Goal: Task Accomplishment & Management: Manage account settings

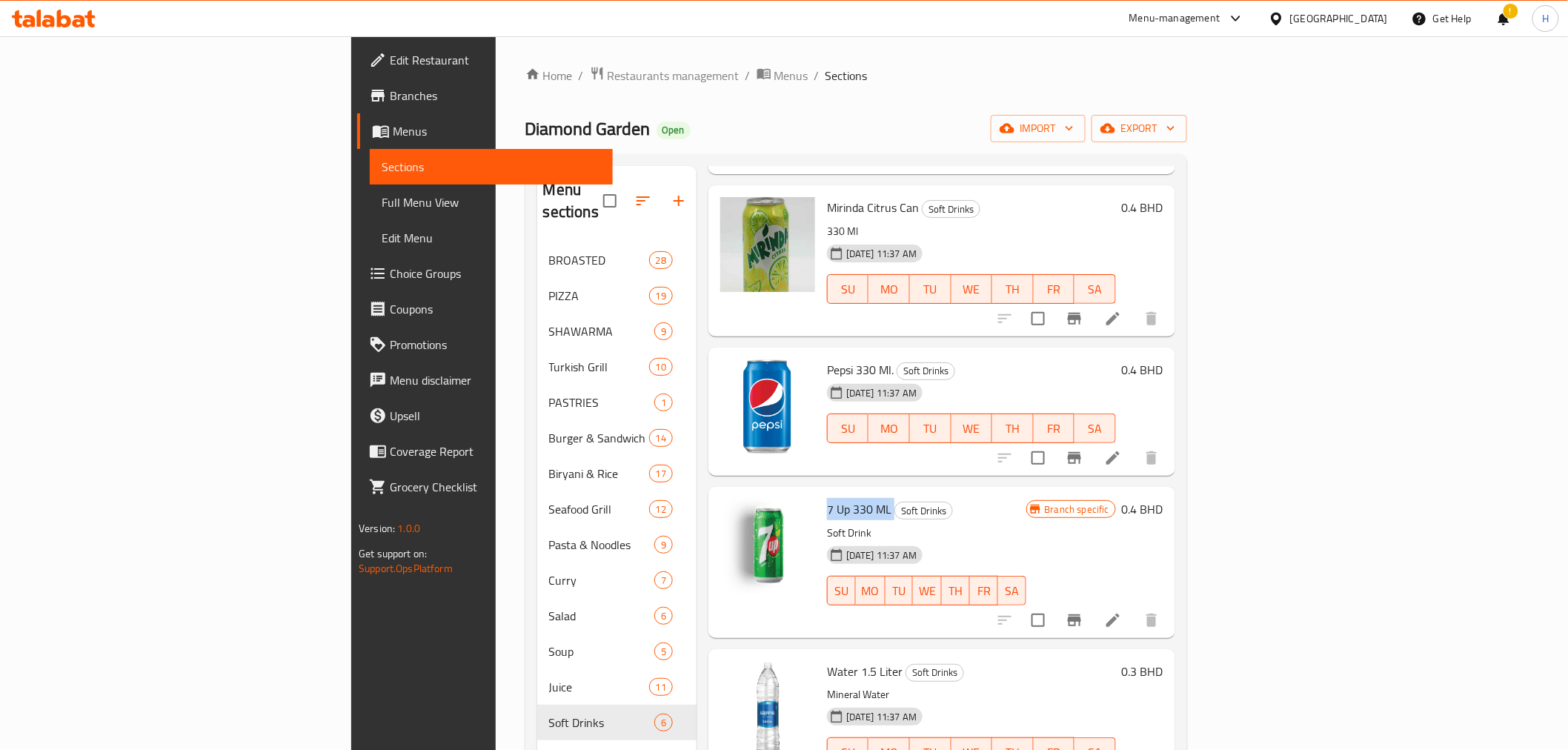
scroll to position [213, 0]
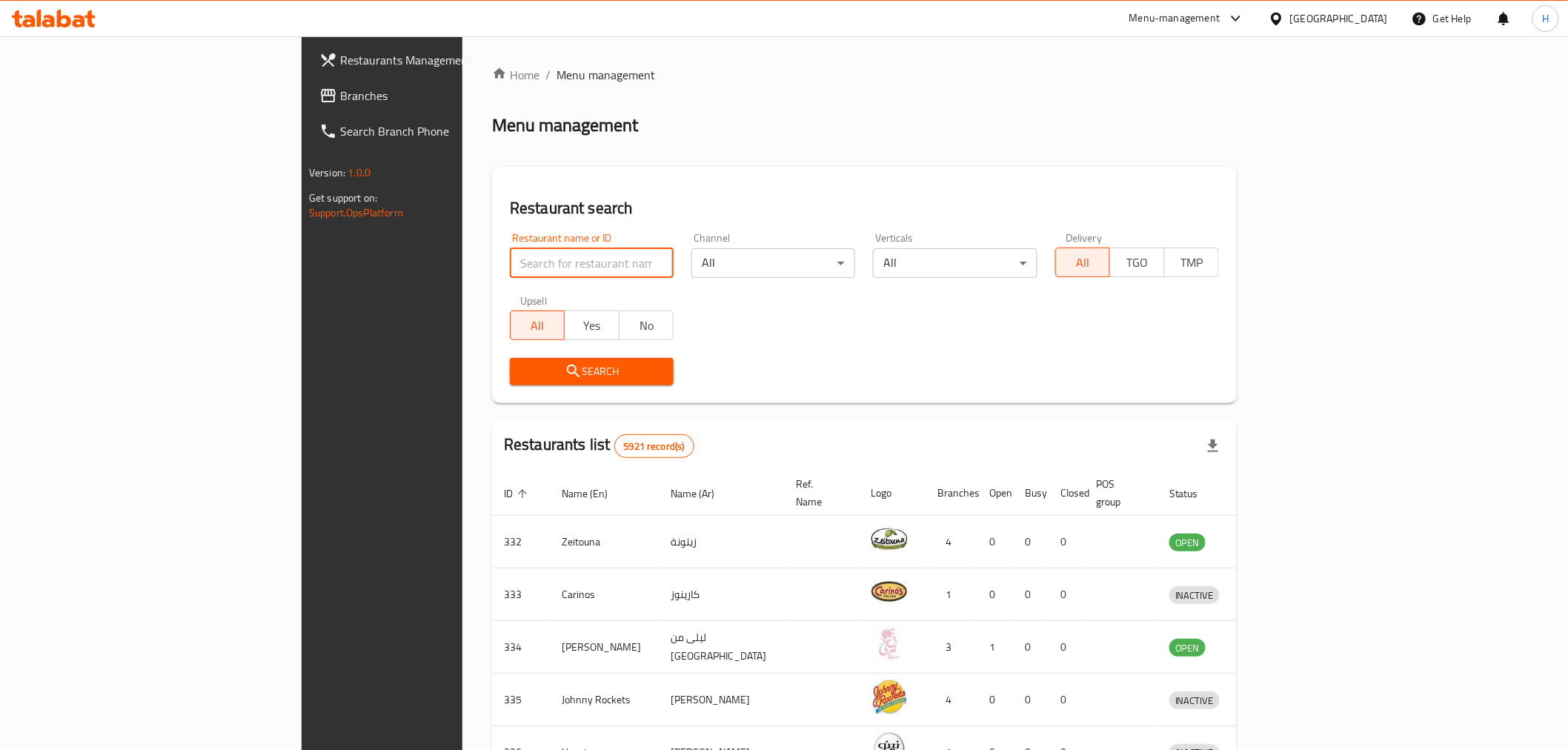
click at [510, 262] on input "search" at bounding box center [591, 262] width 164 height 29
click at [764, 292] on div "Restaurant name or ID Restaurant name or ID Channel All ​ Verticals All ​ Deliv…" at bounding box center [864, 309] width 727 height 170
click at [510, 256] on input "search" at bounding box center [591, 262] width 164 height 29
type input "sammona"
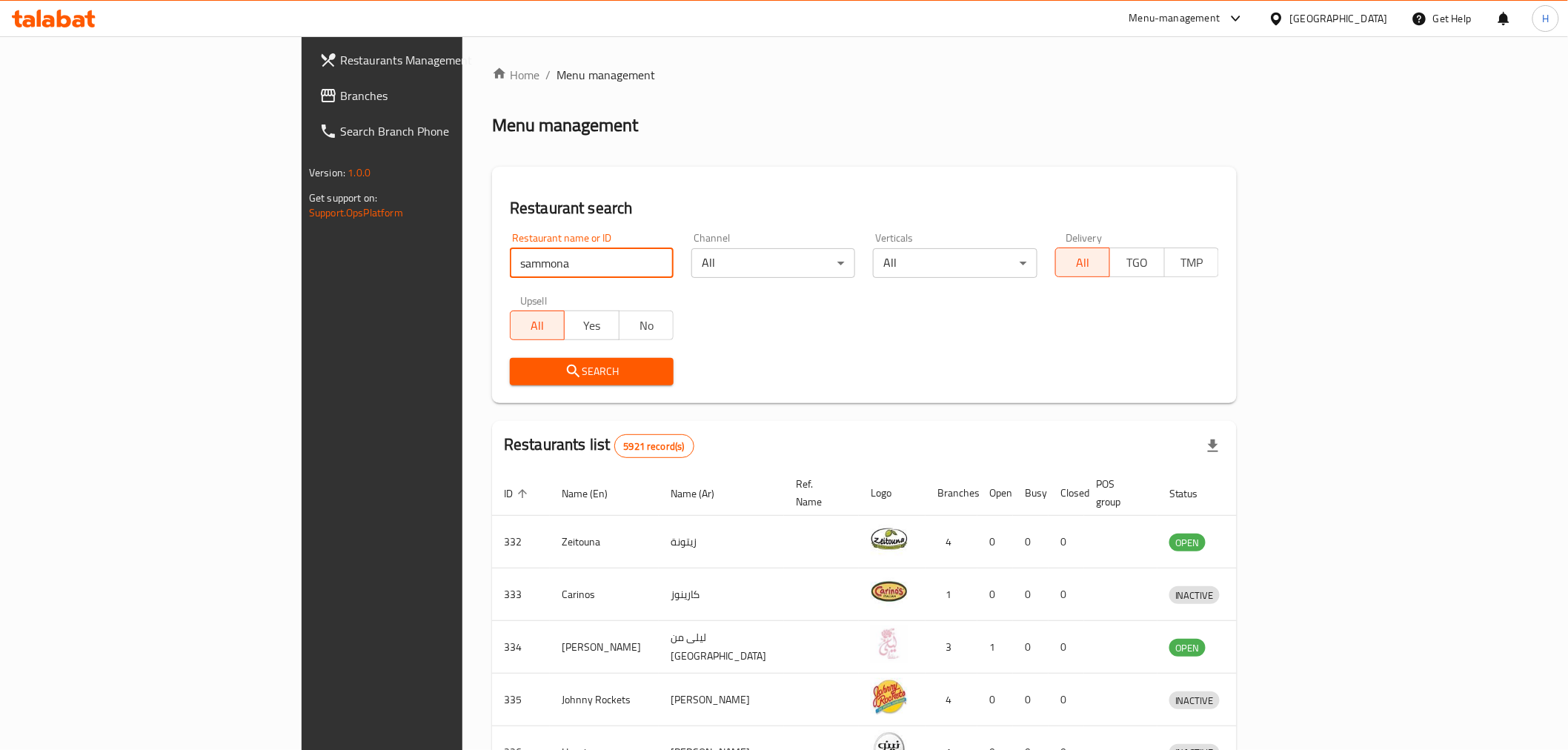
click button "Search" at bounding box center [591, 371] width 164 height 27
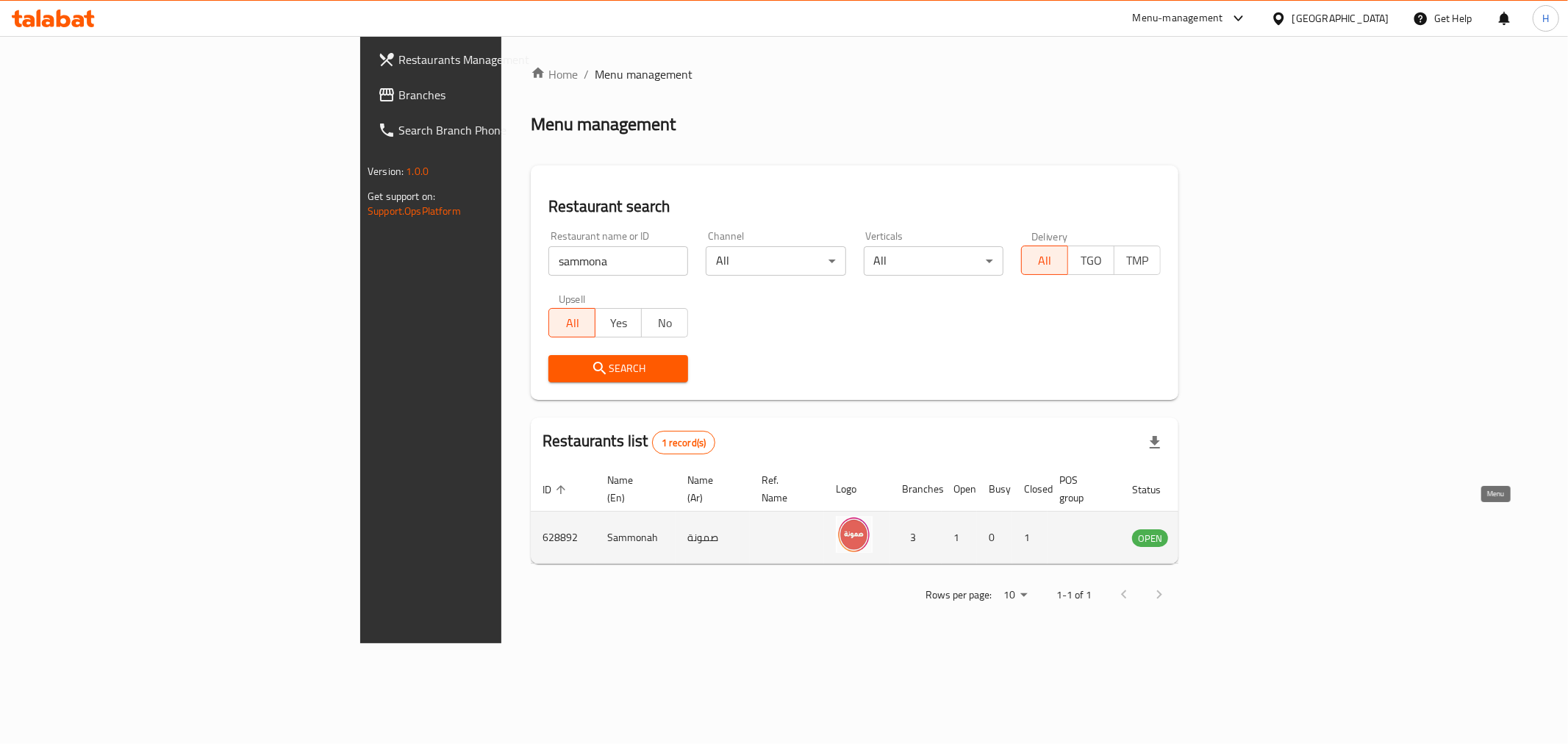
click at [1226, 532] on icon "enhanced table" at bounding box center [1218, 537] width 16 height 12
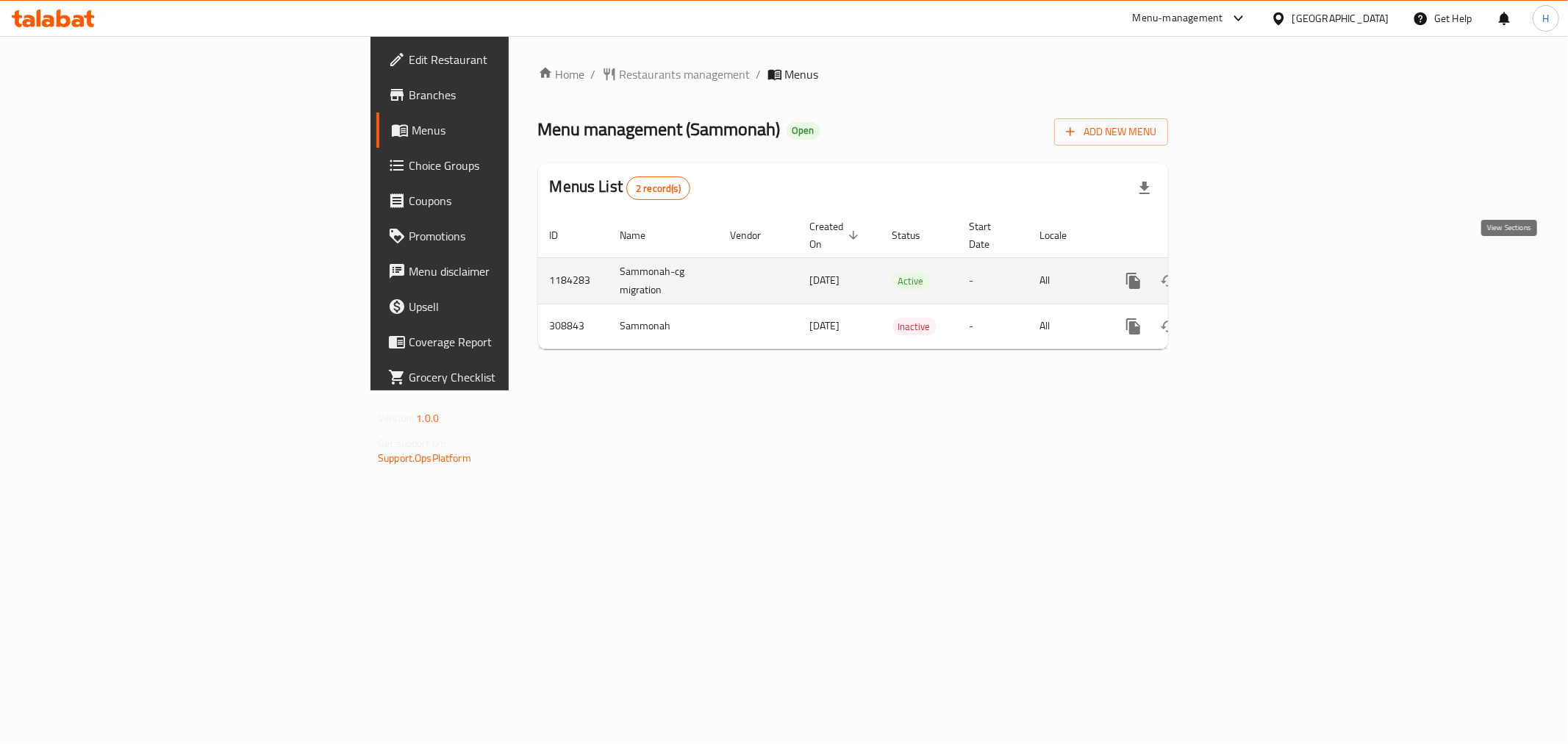
click at [1257, 263] on link "enhanced table" at bounding box center [1239, 281] width 36 height 36
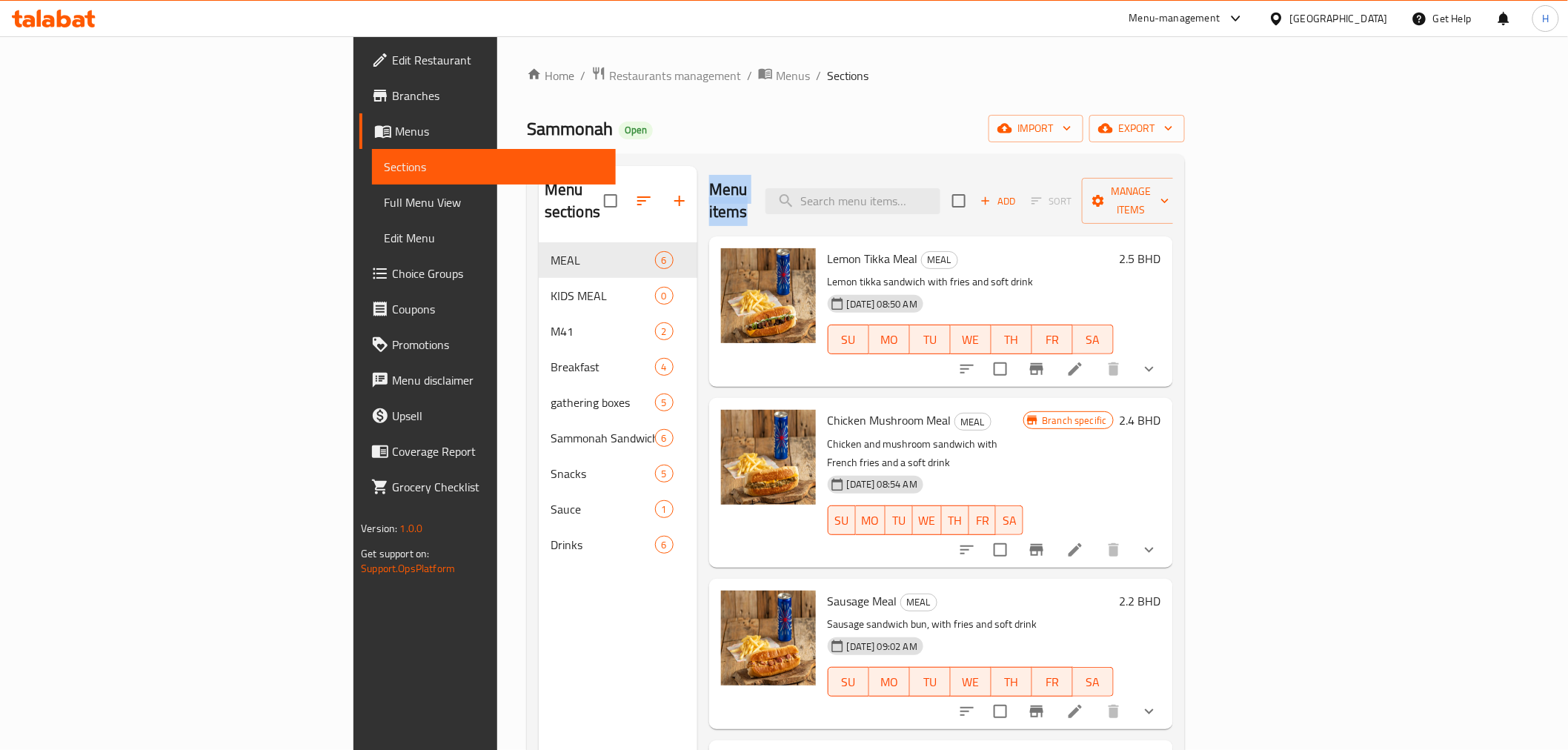
drag, startPoint x: 622, startPoint y: 193, endPoint x: 723, endPoint y: 193, distance: 101.0
click at [723, 193] on div "Menu items Add Sort Manage items" at bounding box center [942, 201] width 464 height 70
click at [710, 182] on h2 "Menu items" at bounding box center [729, 201] width 39 height 45
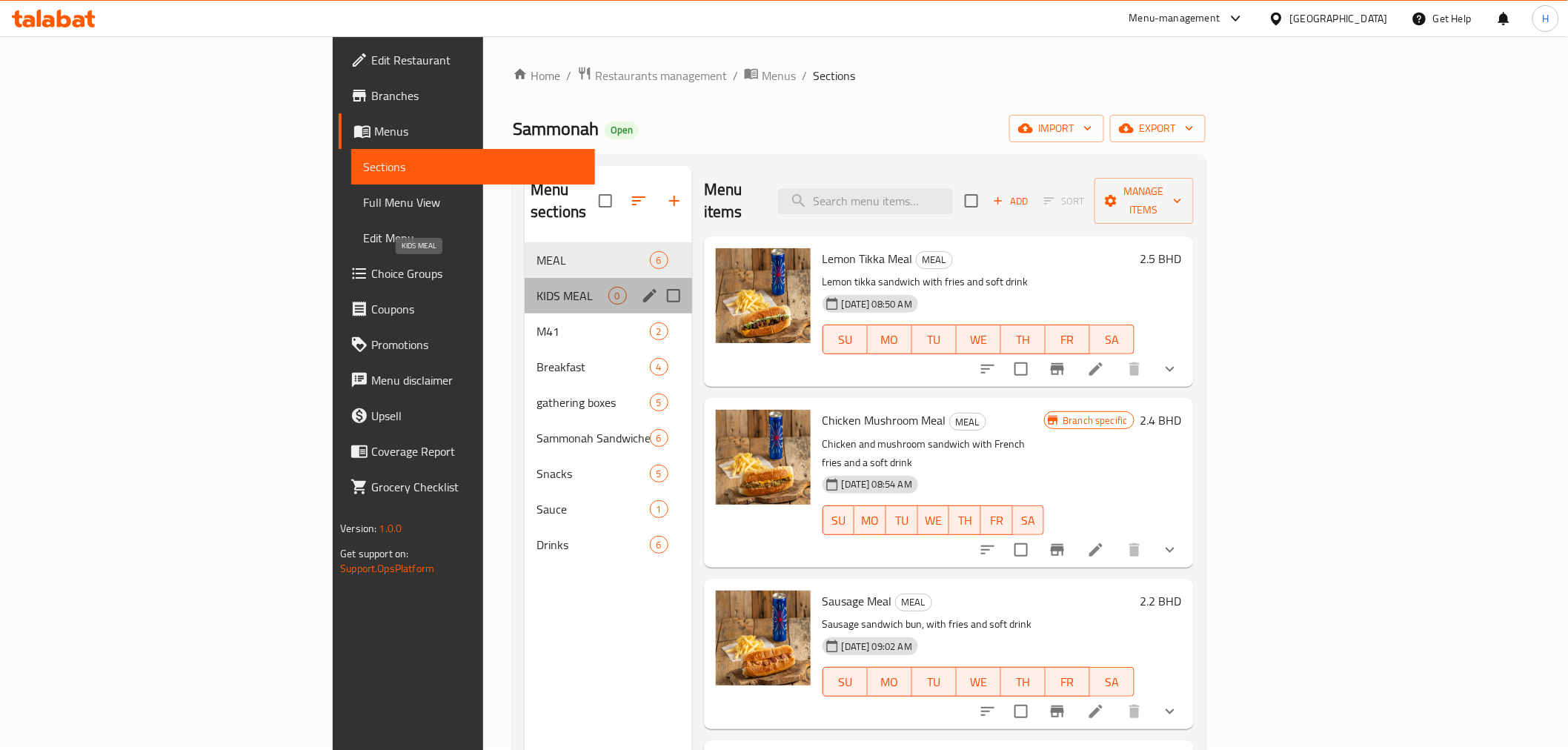
click at [536, 287] on span "KIDS MEAL" at bounding box center [571, 295] width 71 height 18
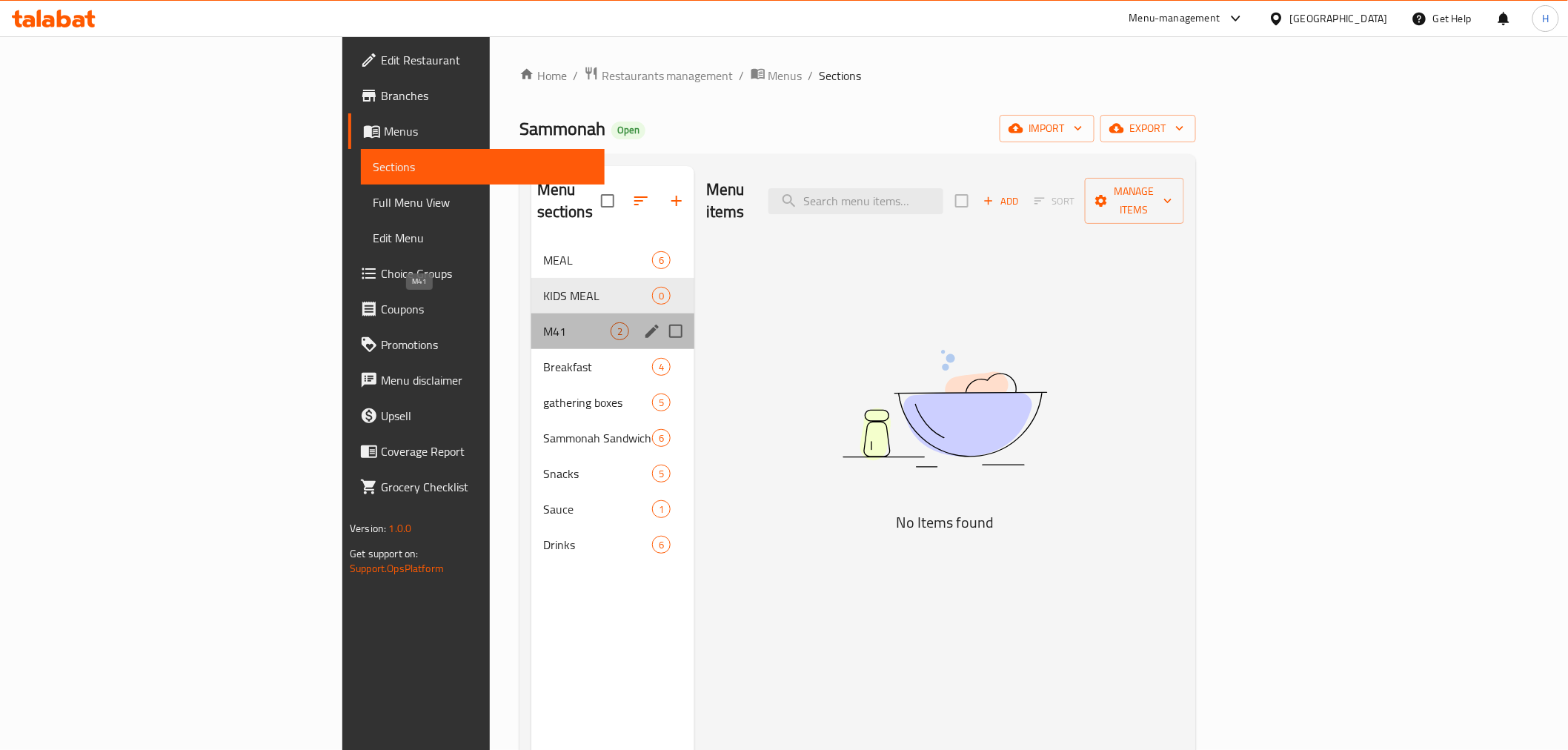
click at [543, 322] on span "M41" at bounding box center [576, 330] width 67 height 18
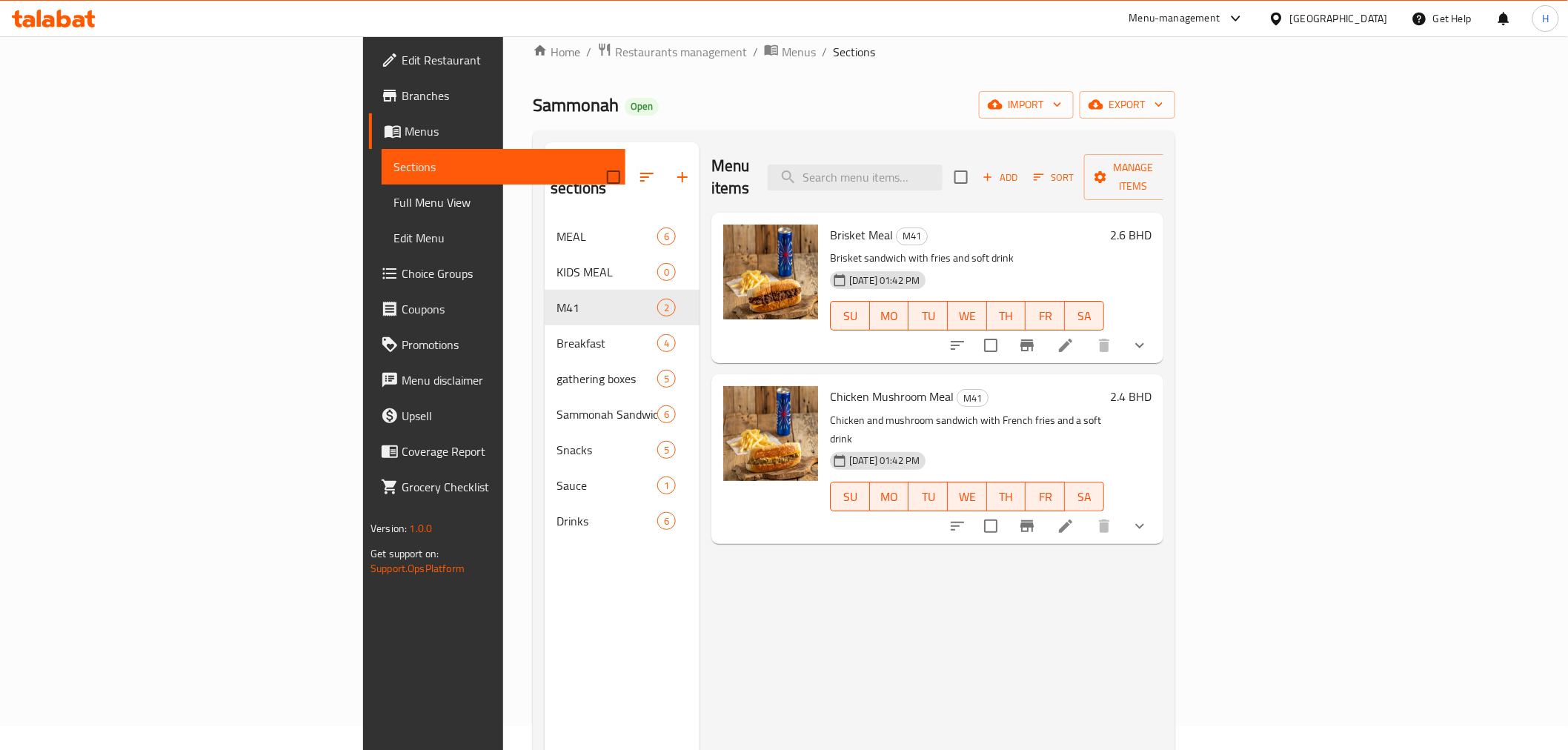
scroll to position [9, 0]
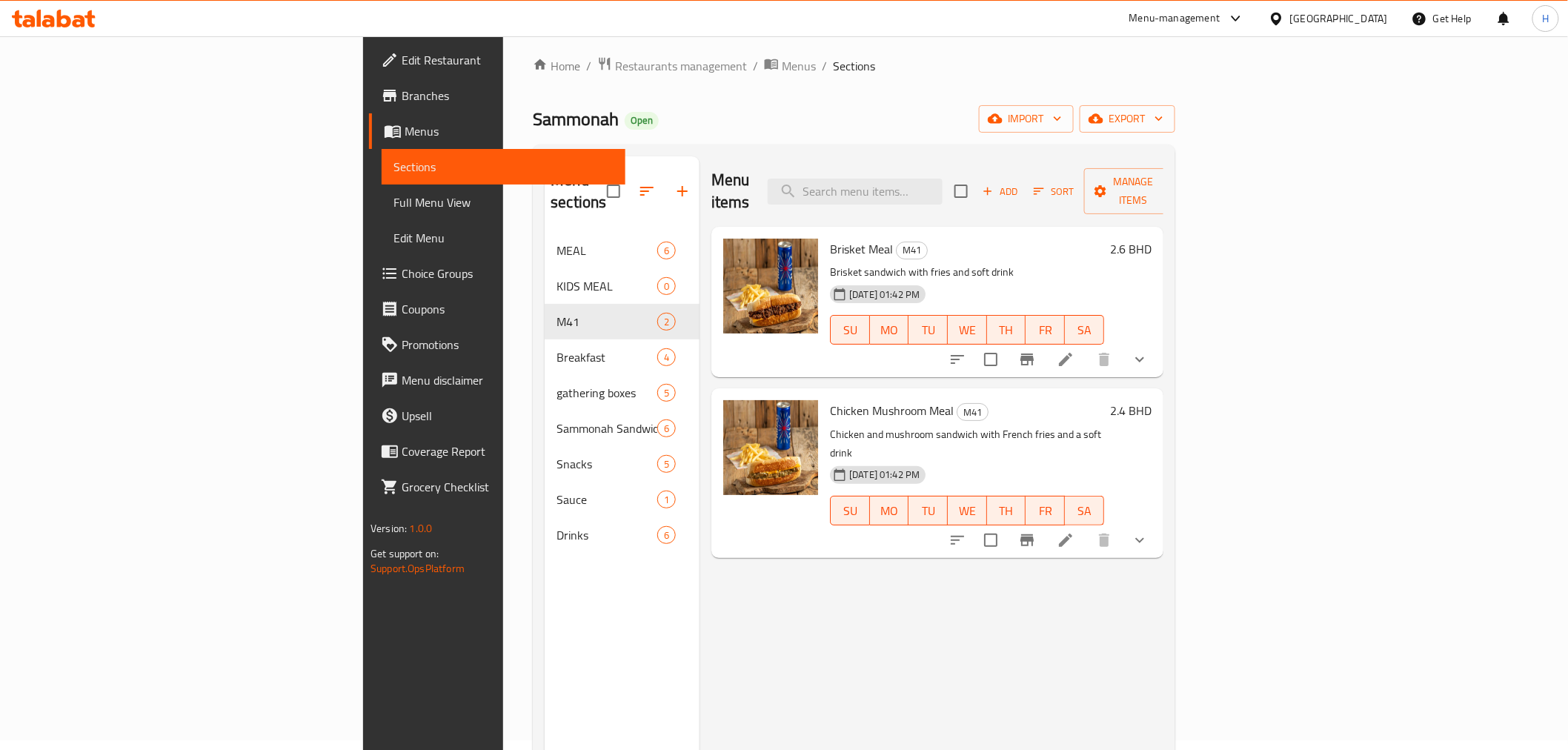
click at [917, 587] on div "Menu items Add Sort Manage items Brisket Meal M41 Brisket sandwich with fries a…" at bounding box center [931, 531] width 464 height 750
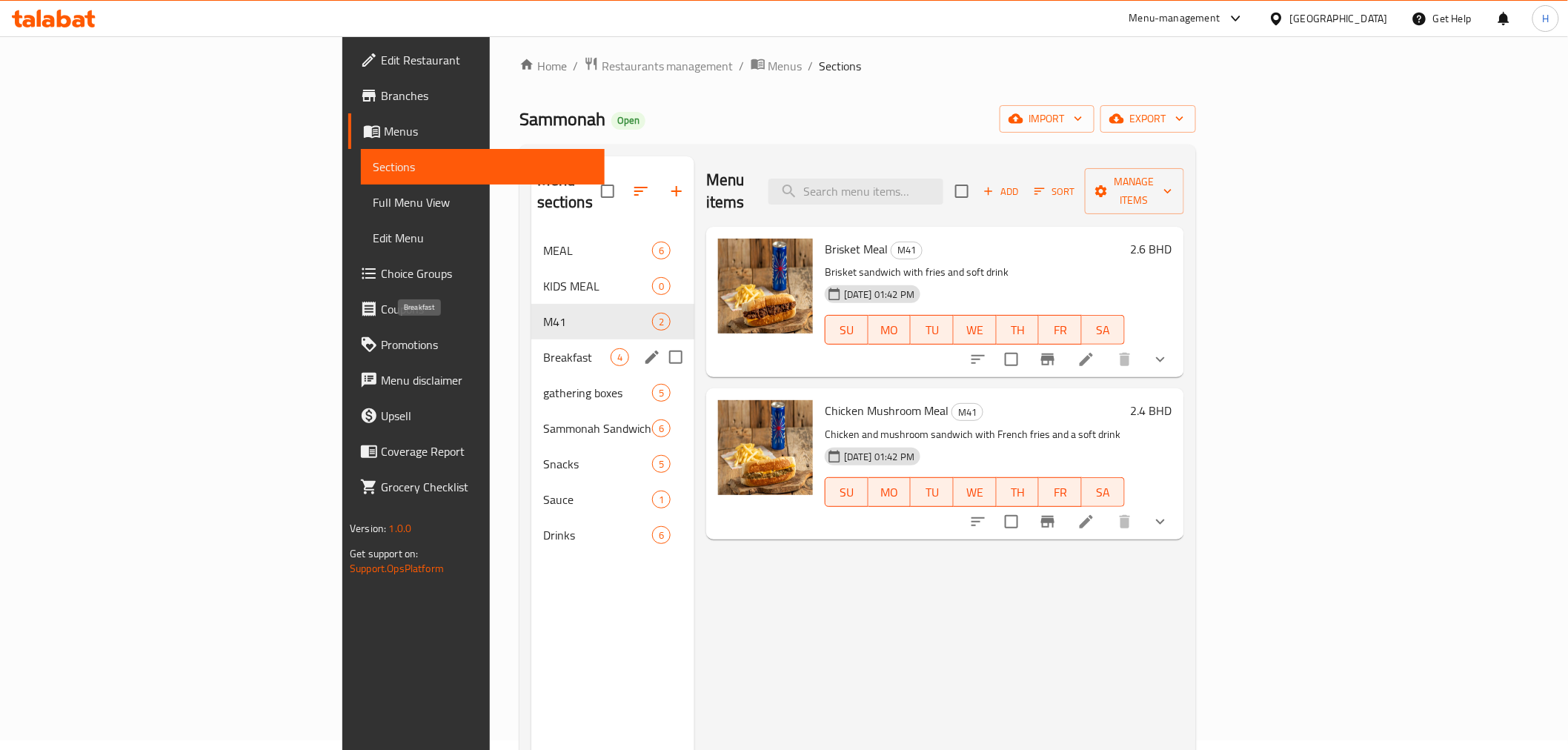
click at [543, 348] on span "Breakfast" at bounding box center [576, 357] width 67 height 18
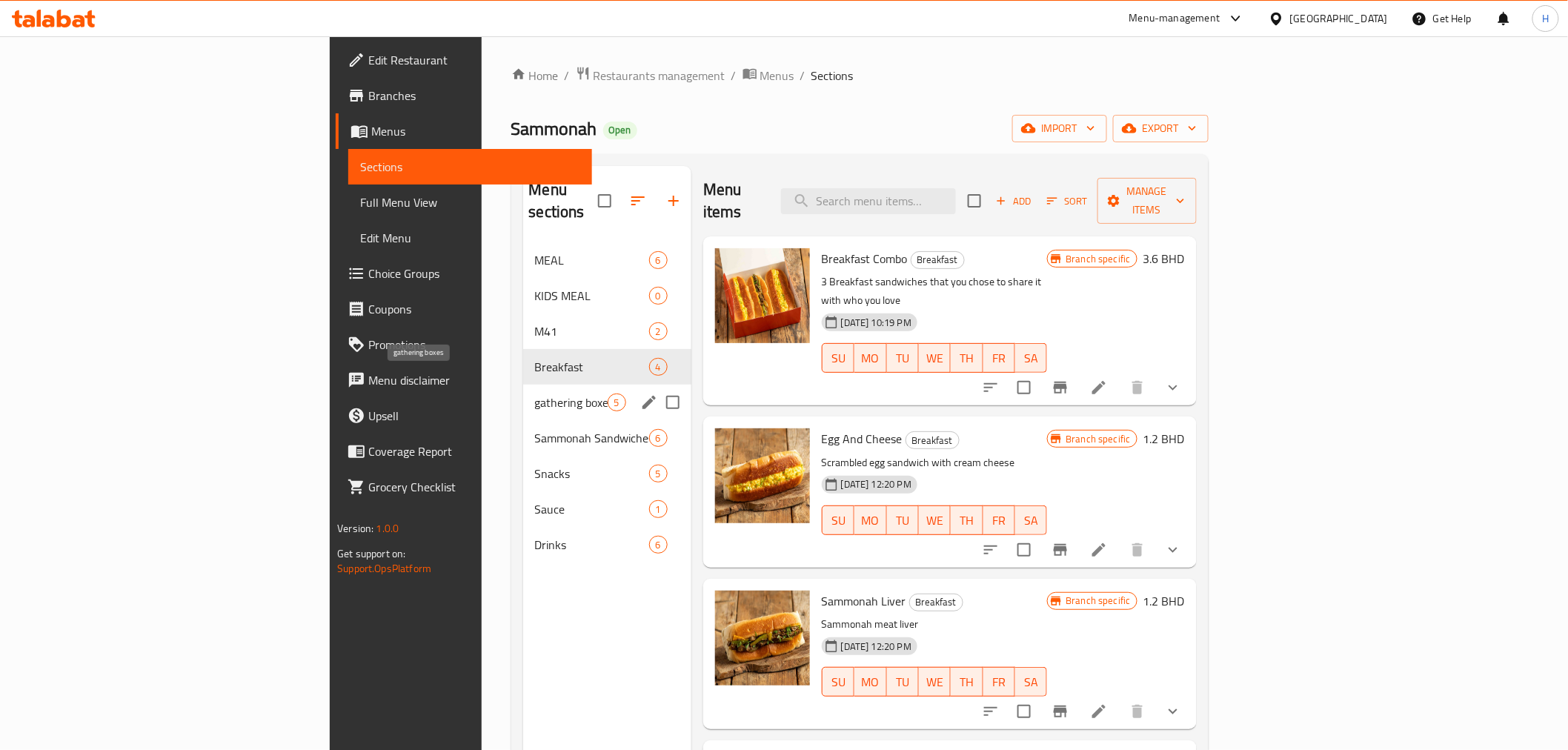
click at [535, 393] on span "gathering boxes" at bounding box center [571, 402] width 73 height 18
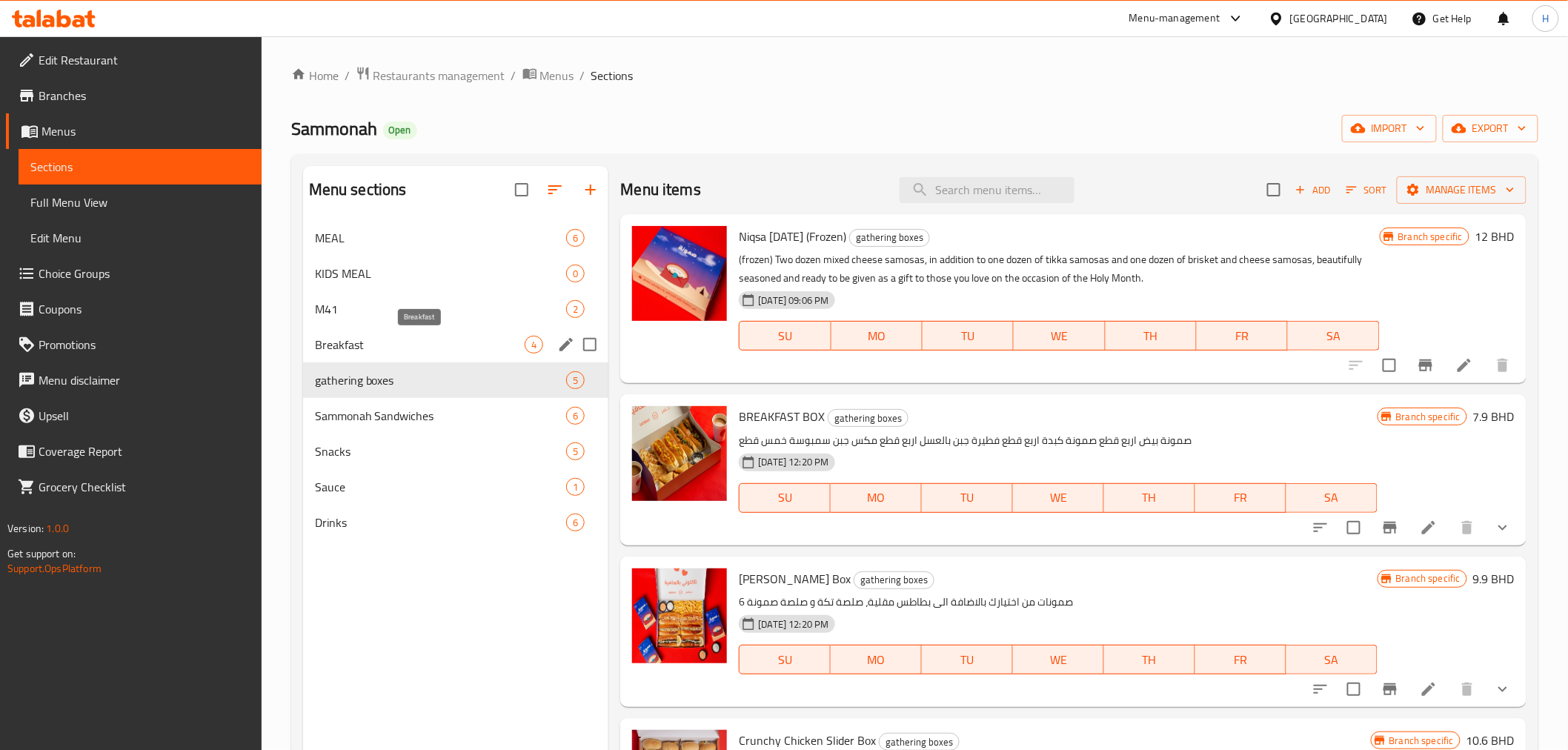
click at [387, 348] on span "Breakfast" at bounding box center [420, 344] width 210 height 18
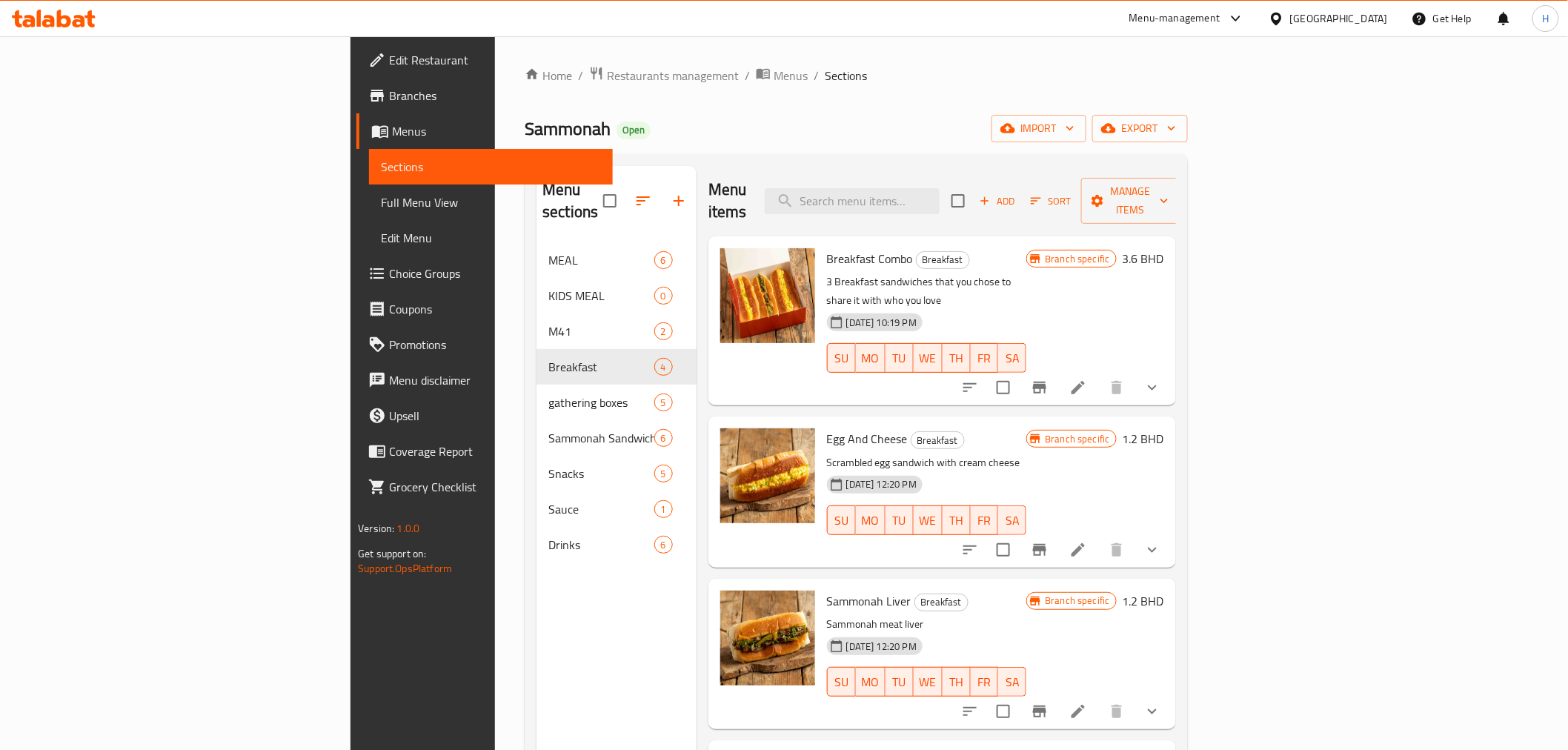
click at [827, 247] on span "Breakfast Combo" at bounding box center [870, 258] width 86 height 22
click at [827, 273] on p "3 Breakfast sandwiches that you chose to share it with who you love" at bounding box center [927, 291] width 200 height 37
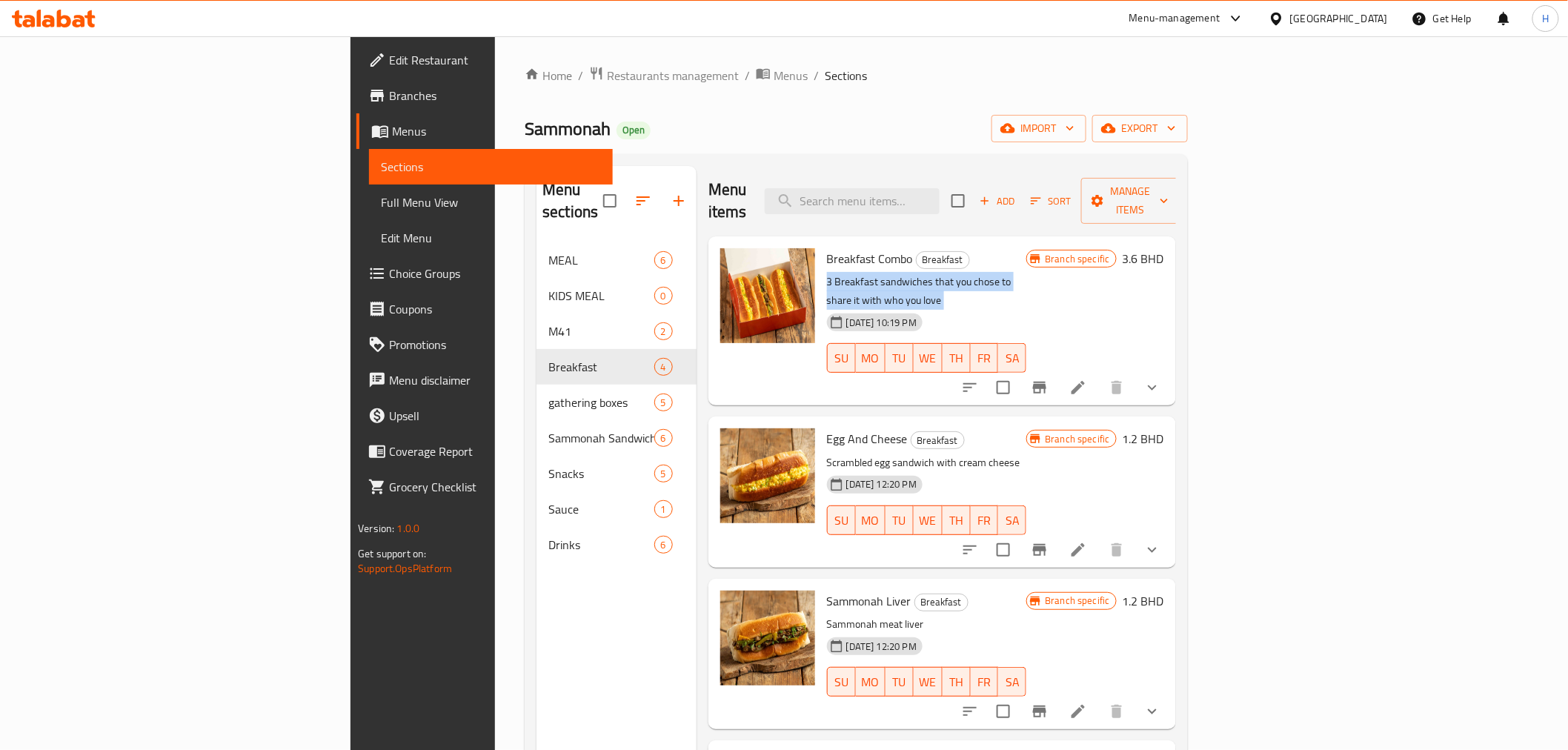
click at [827, 273] on p "3 Breakfast sandwiches that you chose to share it with who you love" at bounding box center [927, 291] width 200 height 37
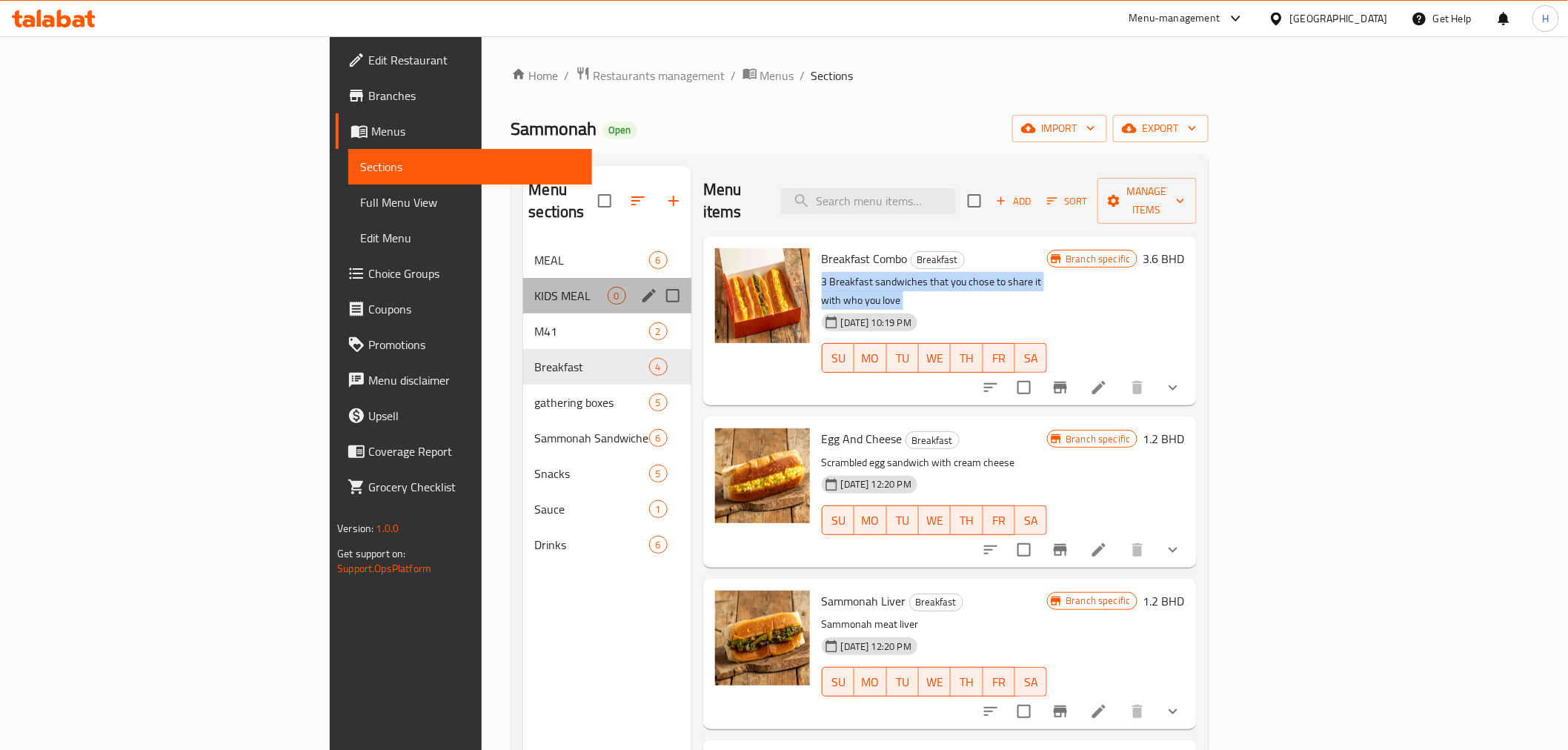
click at [523, 286] on div "KIDS MEAL 0" at bounding box center [607, 295] width 169 height 36
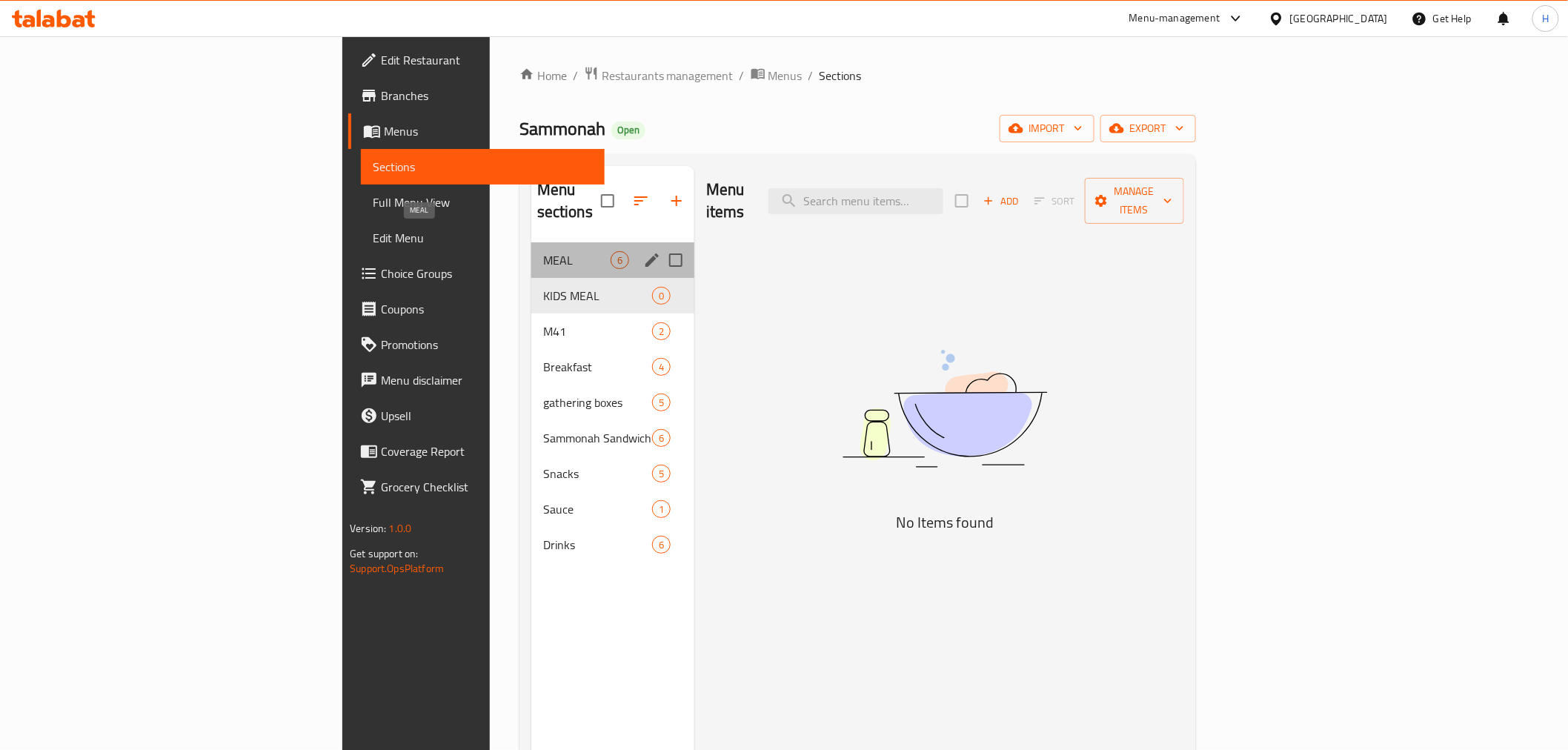
click at [543, 251] on span "MEAL" at bounding box center [576, 259] width 67 height 18
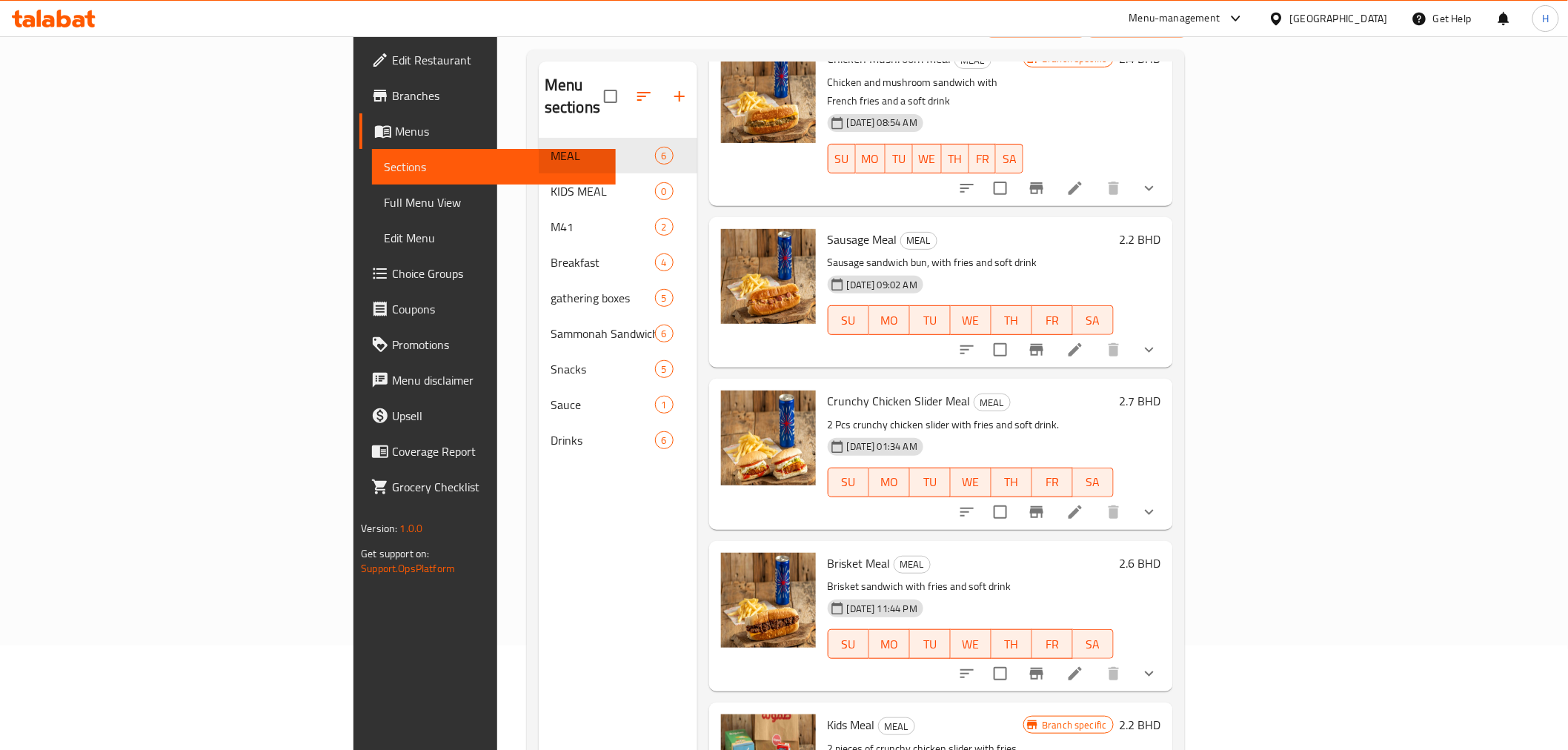
scroll to position [207, 0]
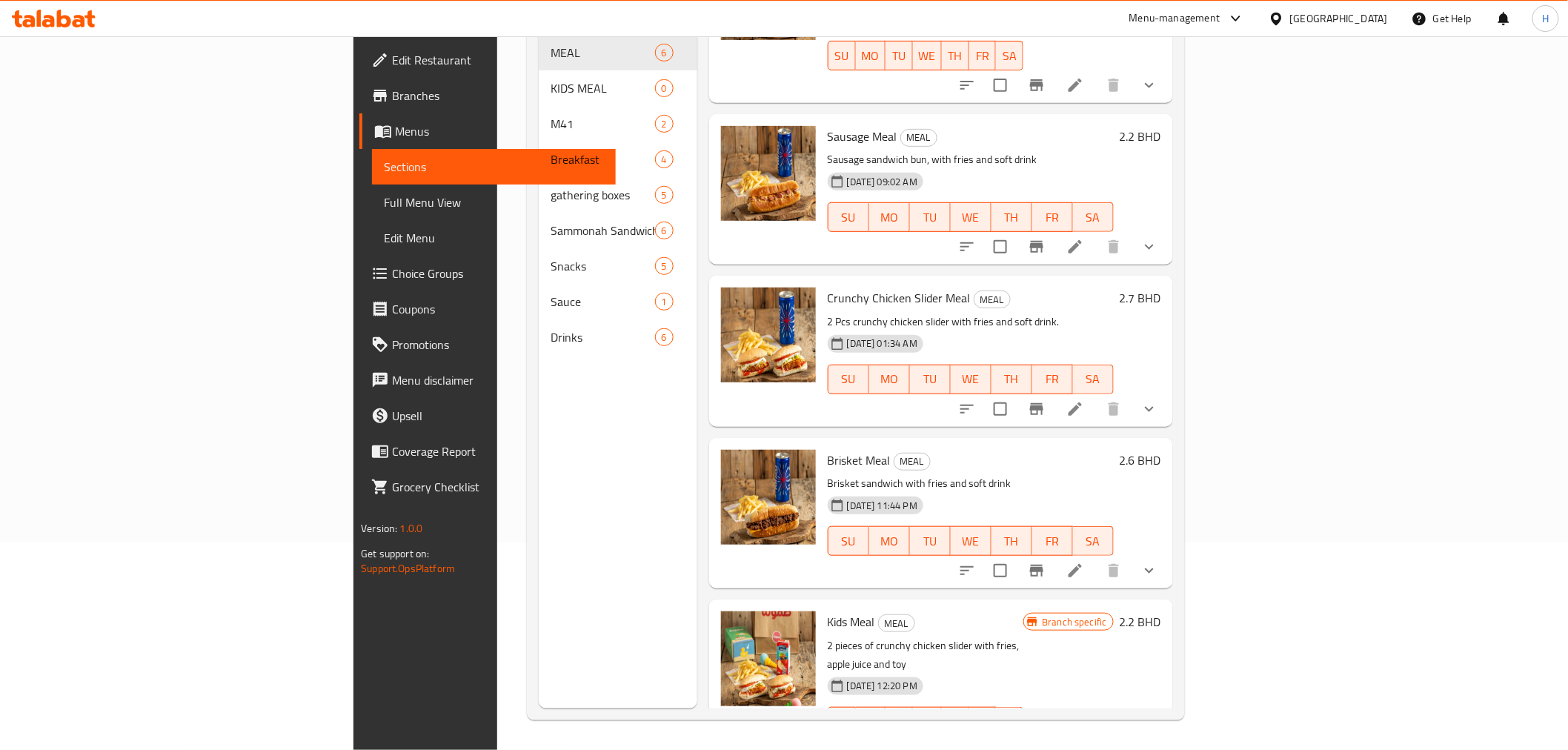
click at [828, 449] on span "Brisket Meal" at bounding box center [859, 459] width 63 height 22
click at [828, 474] on p "Brisket sandwich with fries and soft drink" at bounding box center [971, 484] width 286 height 19
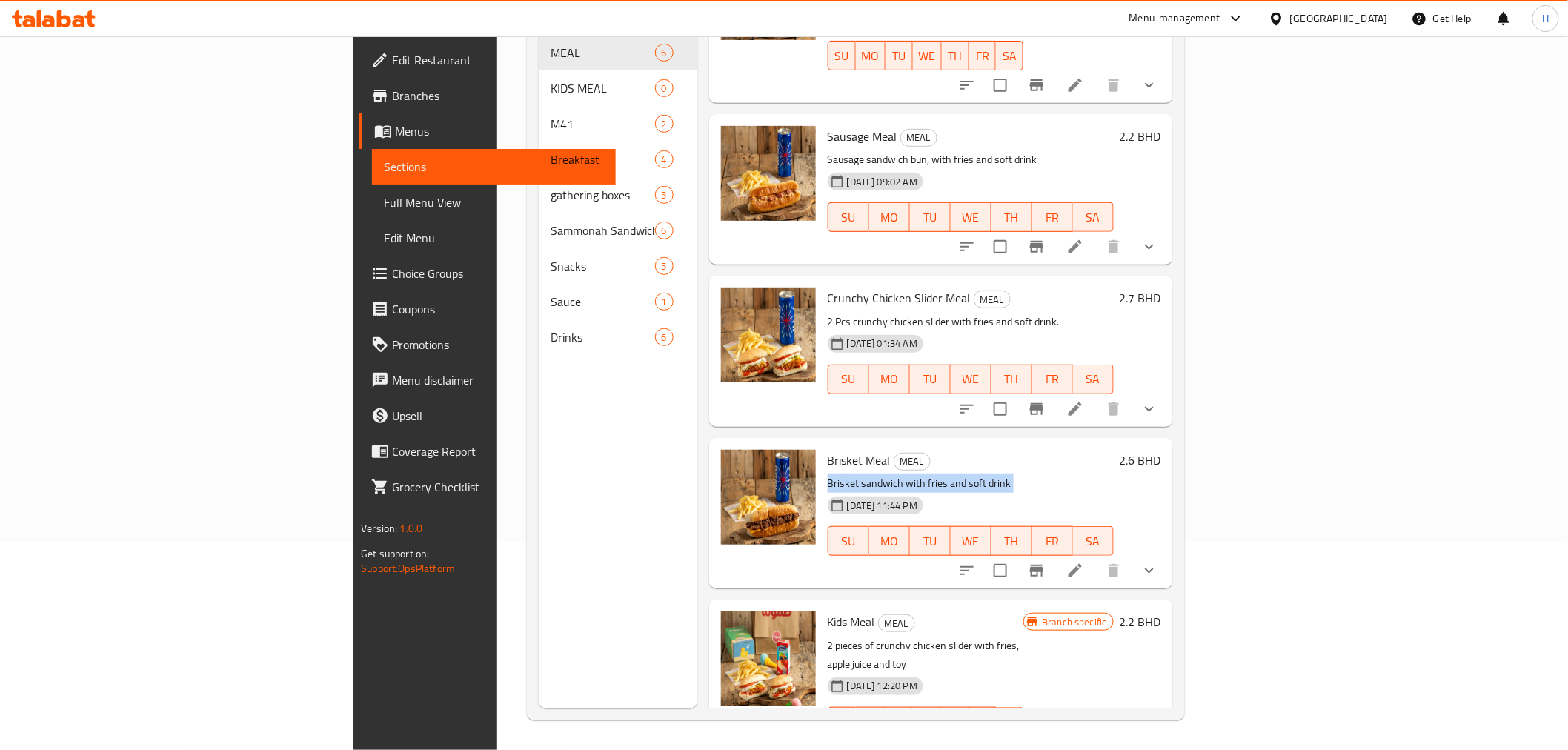
click at [828, 474] on p "Brisket sandwich with fries and soft drink" at bounding box center [971, 484] width 286 height 19
click at [828, 449] on span "Brisket Meal" at bounding box center [859, 459] width 63 height 22
click at [828, 474] on p "Brisket sandwich with fries and soft drink" at bounding box center [971, 484] width 286 height 19
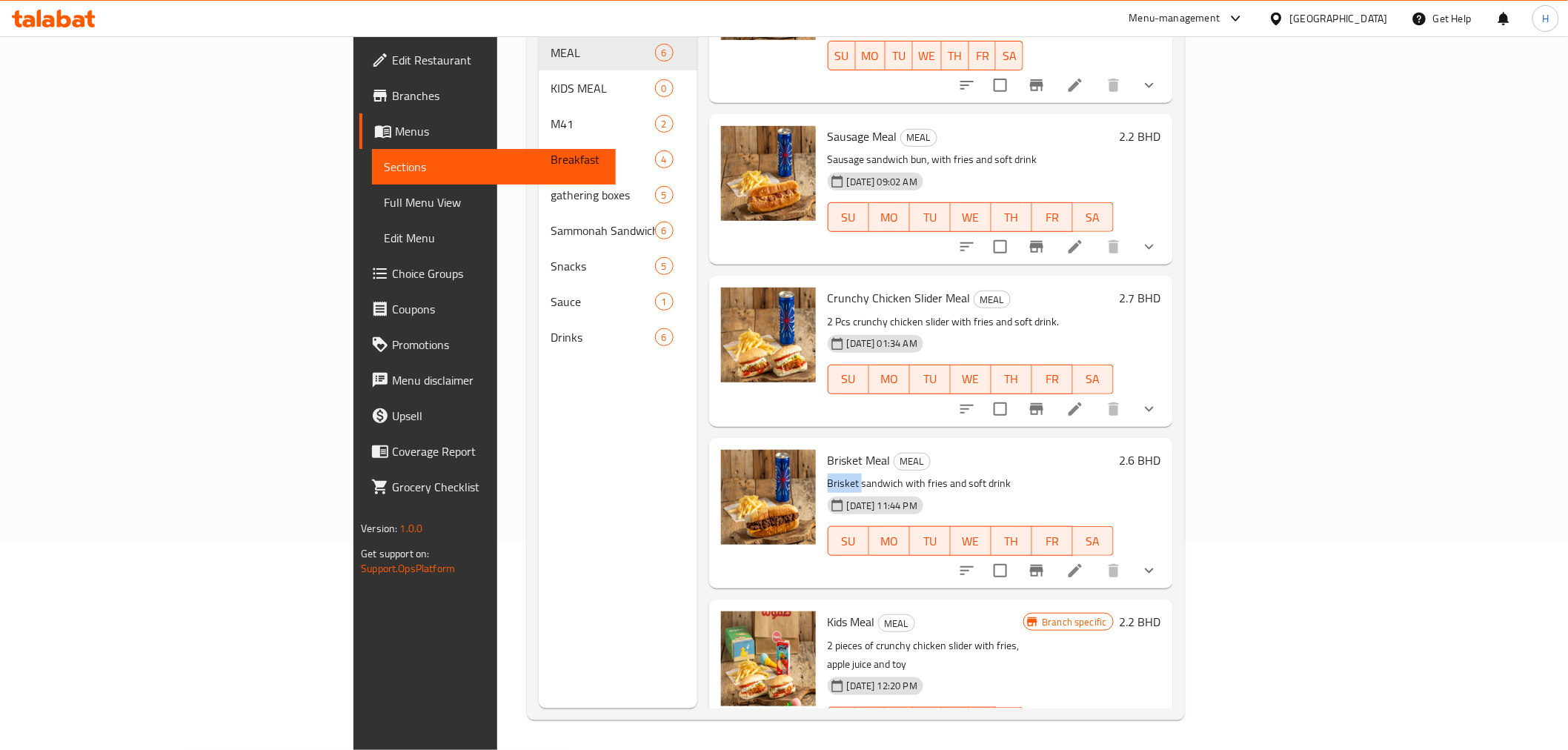
click at [828, 474] on p "Brisket sandwich with fries and soft drink" at bounding box center [971, 484] width 286 height 19
click at [950, 474] on p "Brisket sandwich with fries and soft drink" at bounding box center [971, 484] width 286 height 19
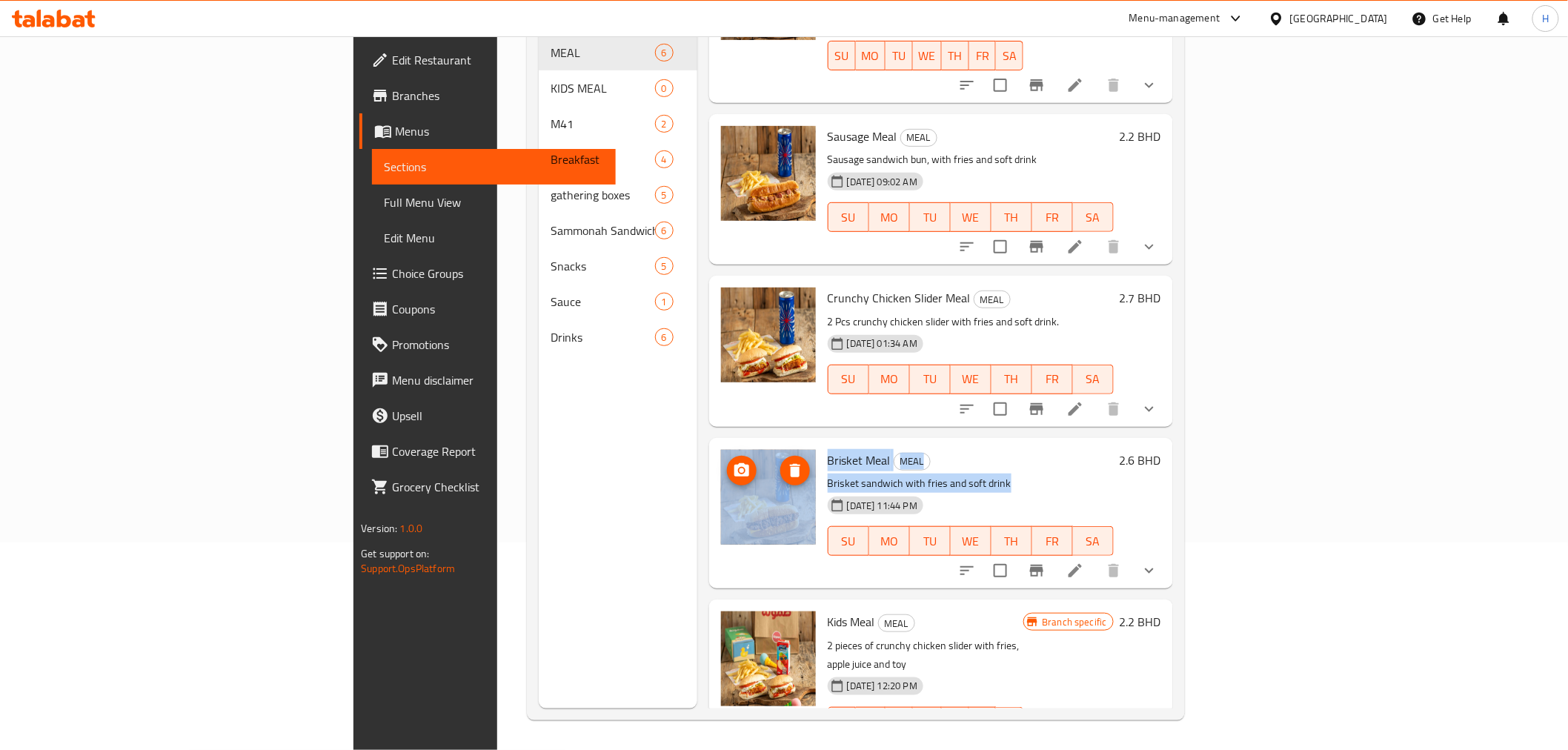
drag, startPoint x: 928, startPoint y: 441, endPoint x: 669, endPoint y: 417, distance: 260.1
click at [715, 444] on div "Brisket Meal MEAL Brisket sandwich with fries and soft drink 19-07-2025 11:44 P…" at bounding box center [941, 513] width 452 height 138
click at [828, 449] on span "Brisket Meal" at bounding box center [859, 459] width 63 height 22
drag, startPoint x: 744, startPoint y: 415, endPoint x: 960, endPoint y: 434, distance: 216.8
click at [960, 444] on div "Brisket Meal MEAL Brisket sandwich with fries and soft drink 19-07-2025 11:44 P…" at bounding box center [971, 513] width 297 height 138
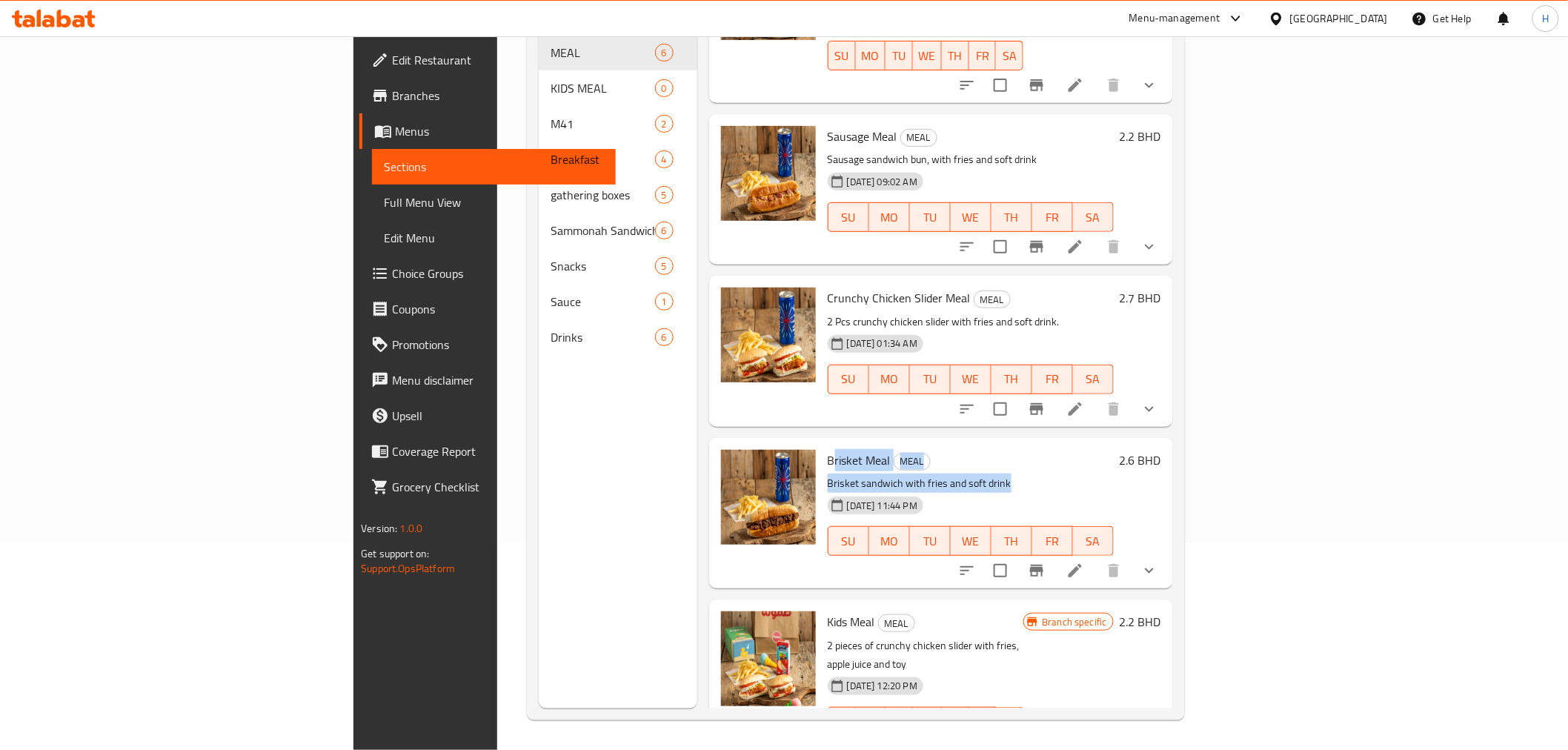
click at [940, 474] on p "Brisket sandwich with fries and soft drink" at bounding box center [971, 484] width 286 height 19
click at [882, 474] on p "Brisket sandwich with fries and soft drink" at bounding box center [971, 484] width 286 height 19
drag, startPoint x: 921, startPoint y: 438, endPoint x: 699, endPoint y: 408, distance: 224.0
click at [715, 444] on div "Brisket Meal MEAL Brisket sandwich with fries and soft drink 19-07-2025 11:44 P…" at bounding box center [941, 513] width 452 height 138
click at [828, 449] on span "Brisket Meal" at bounding box center [859, 459] width 63 height 22
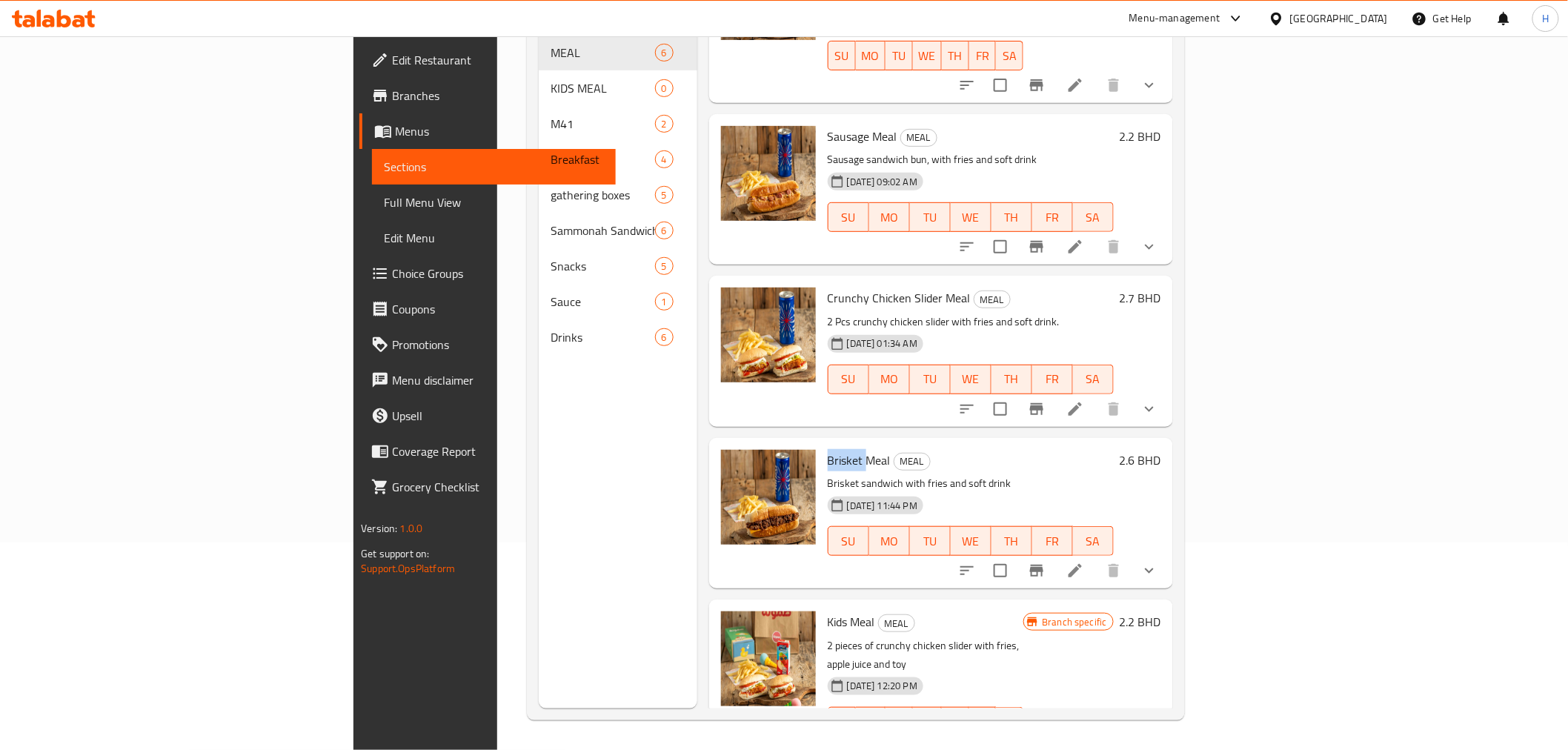
click at [828, 449] on span "Brisket Meal" at bounding box center [859, 459] width 63 height 22
click at [846, 474] on p "Brisket sandwich with fries and soft drink" at bounding box center [971, 484] width 286 height 19
click at [880, 474] on p "Brisket sandwich with fries and soft drink" at bounding box center [971, 484] width 286 height 19
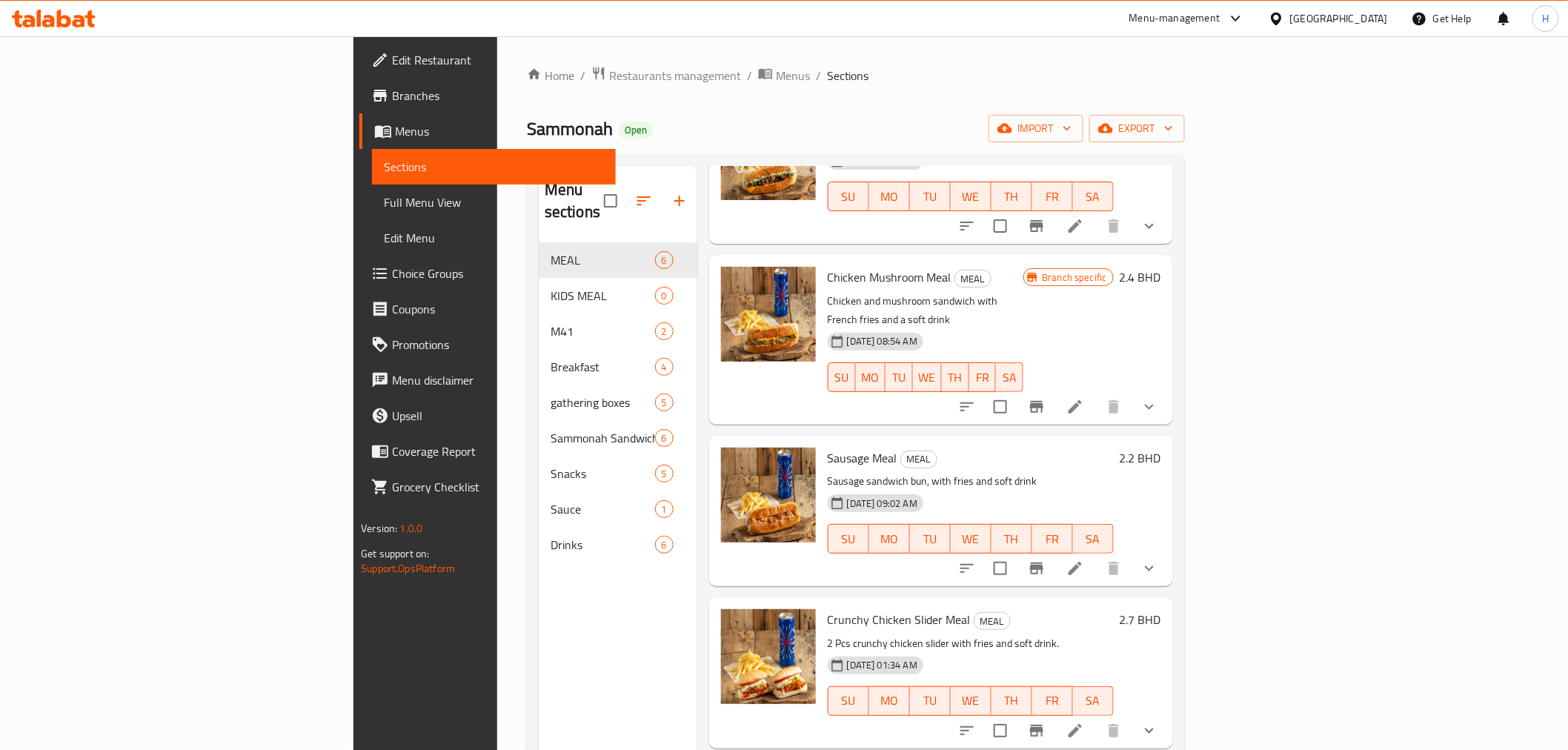
scroll to position [0, 0]
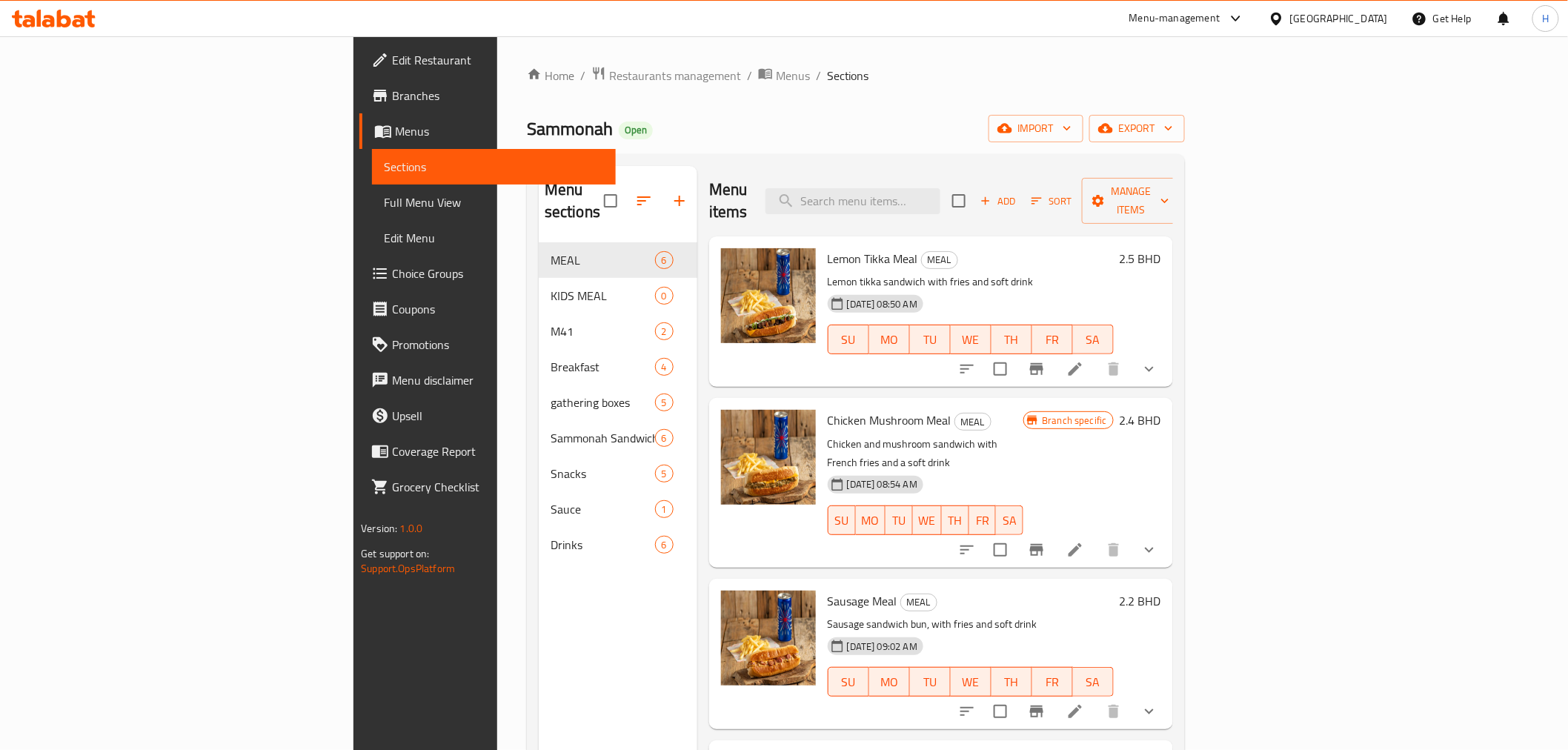
click at [1217, 5] on div "Menu-management" at bounding box center [1187, 19] width 139 height 36
click at [1205, 12] on div "Menu-management" at bounding box center [1175, 18] width 91 height 18
click at [1120, 105] on div "Agent Campaigns Center" at bounding box center [1155, 99] width 112 height 16
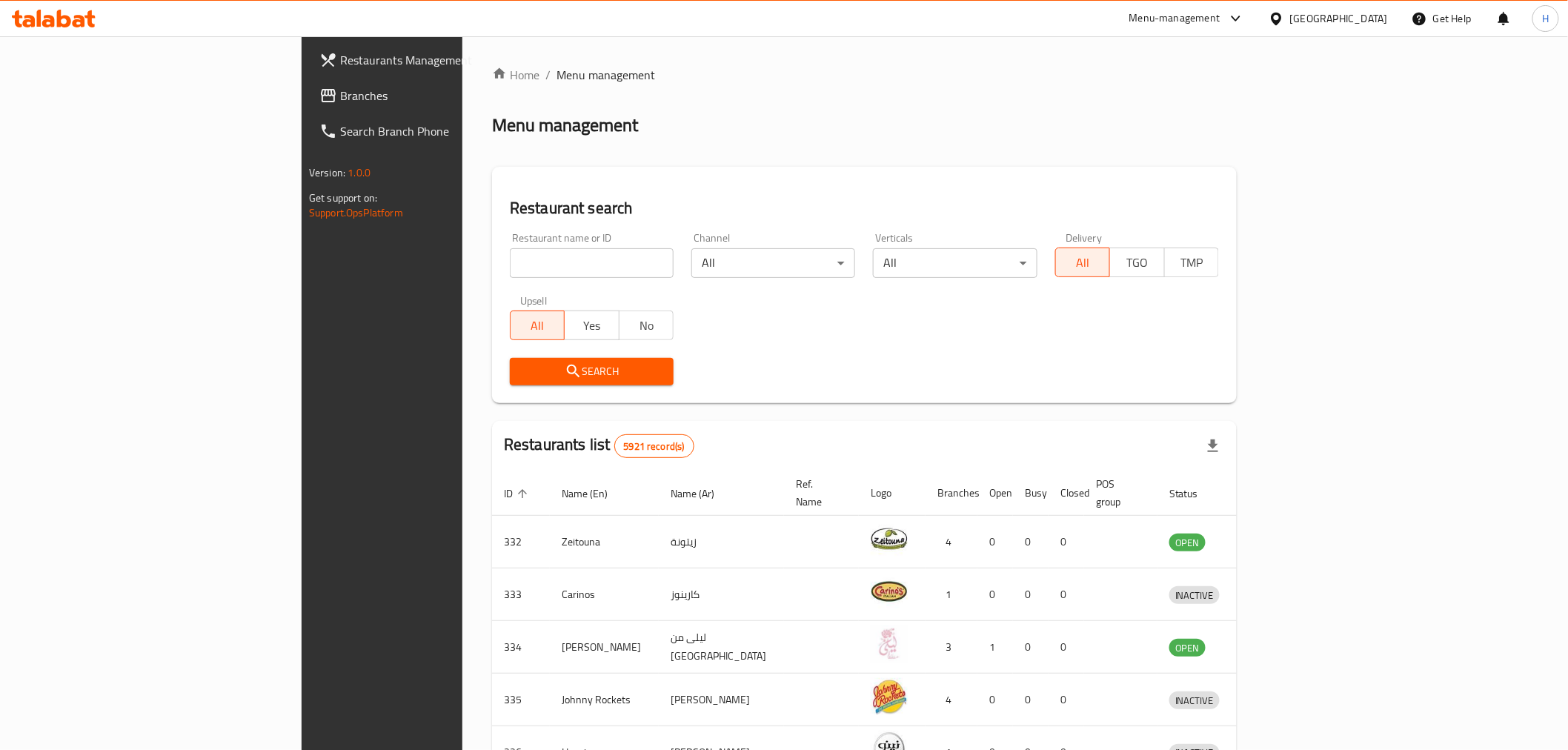
click at [510, 264] on input "search" at bounding box center [591, 262] width 164 height 29
type input "[PERSON_NAME]"
click button "Search" at bounding box center [591, 371] width 164 height 27
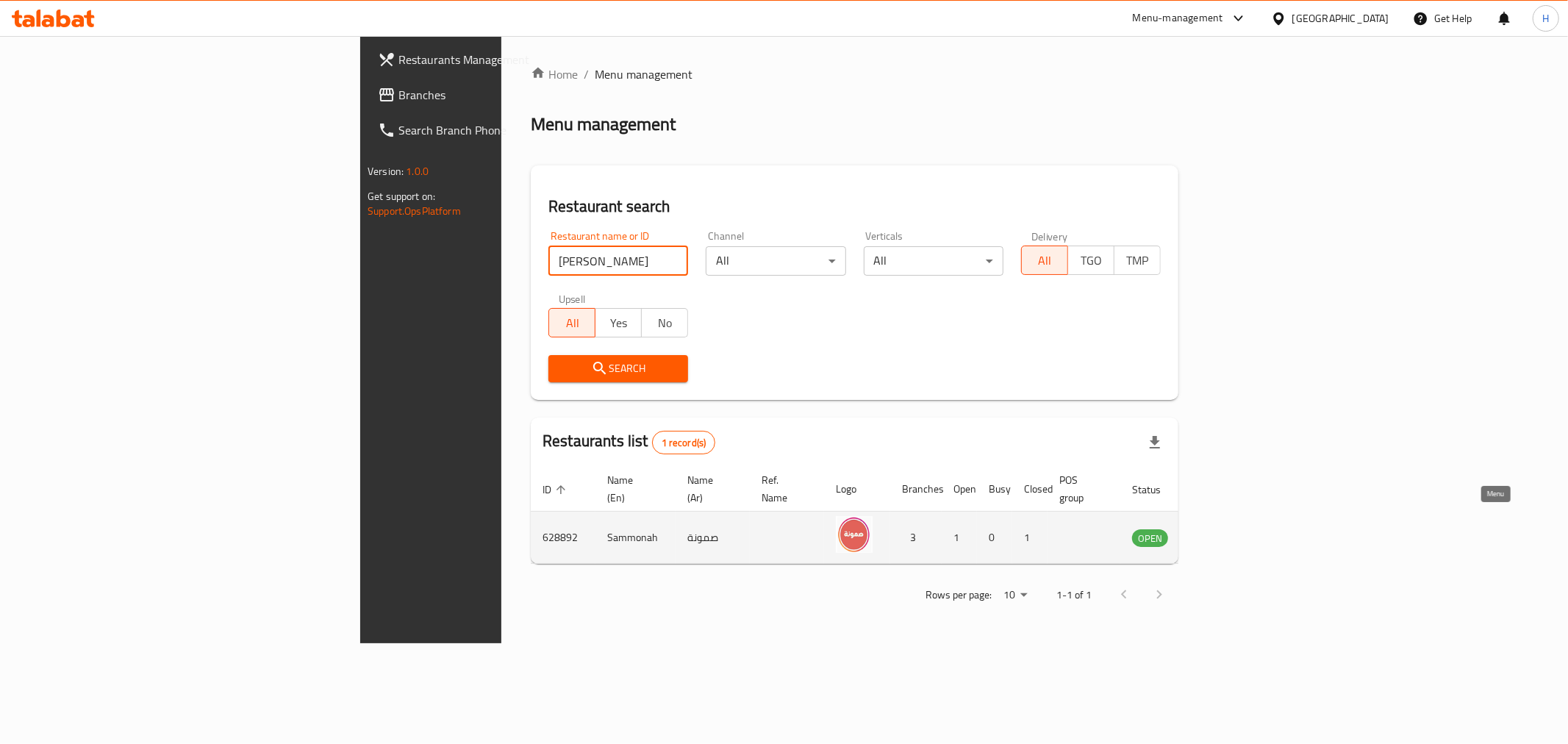
click at [1227, 528] on icon "enhanced table" at bounding box center [1218, 536] width 18 height 18
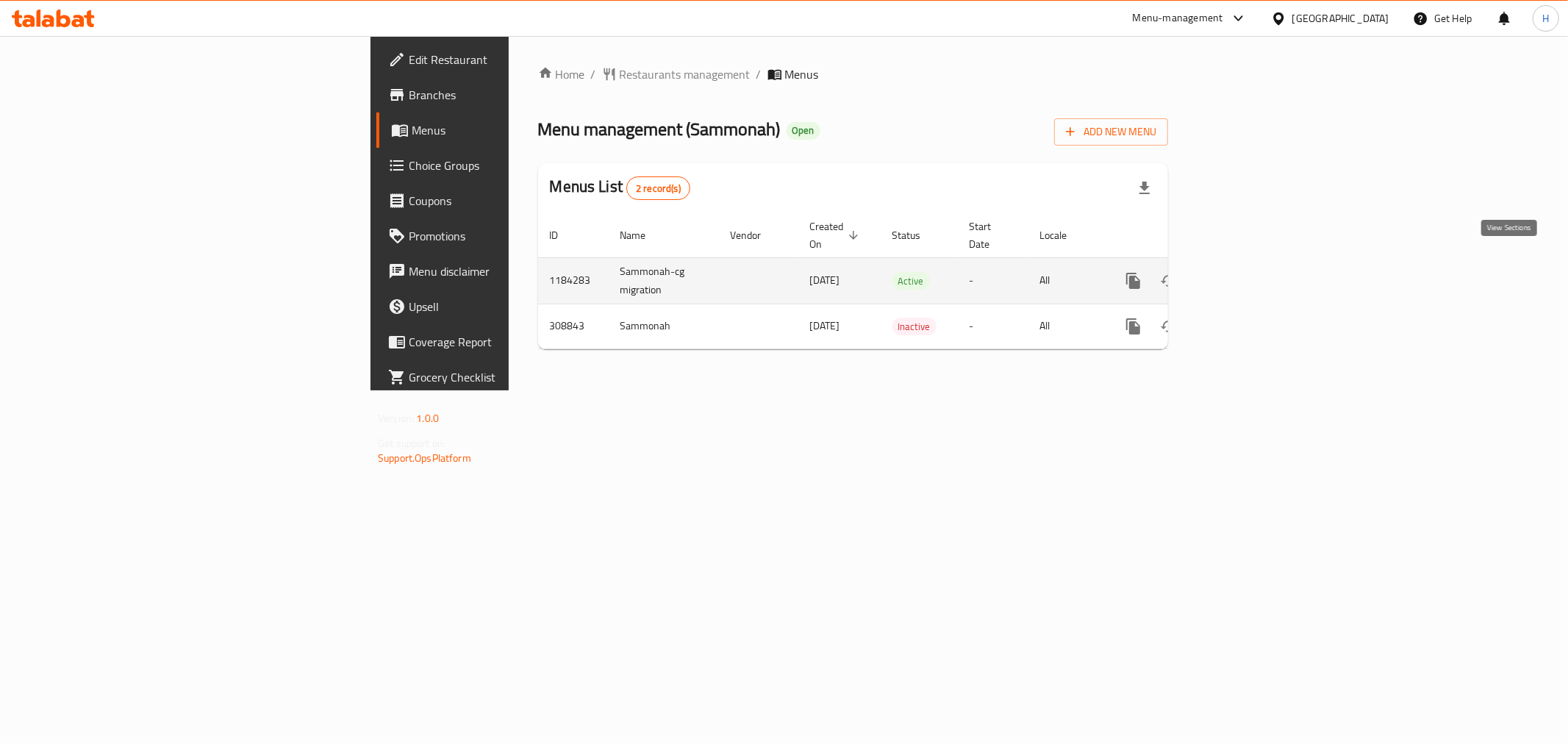
click at [1248, 271] on icon "enhanced table" at bounding box center [1239, 280] width 18 height 18
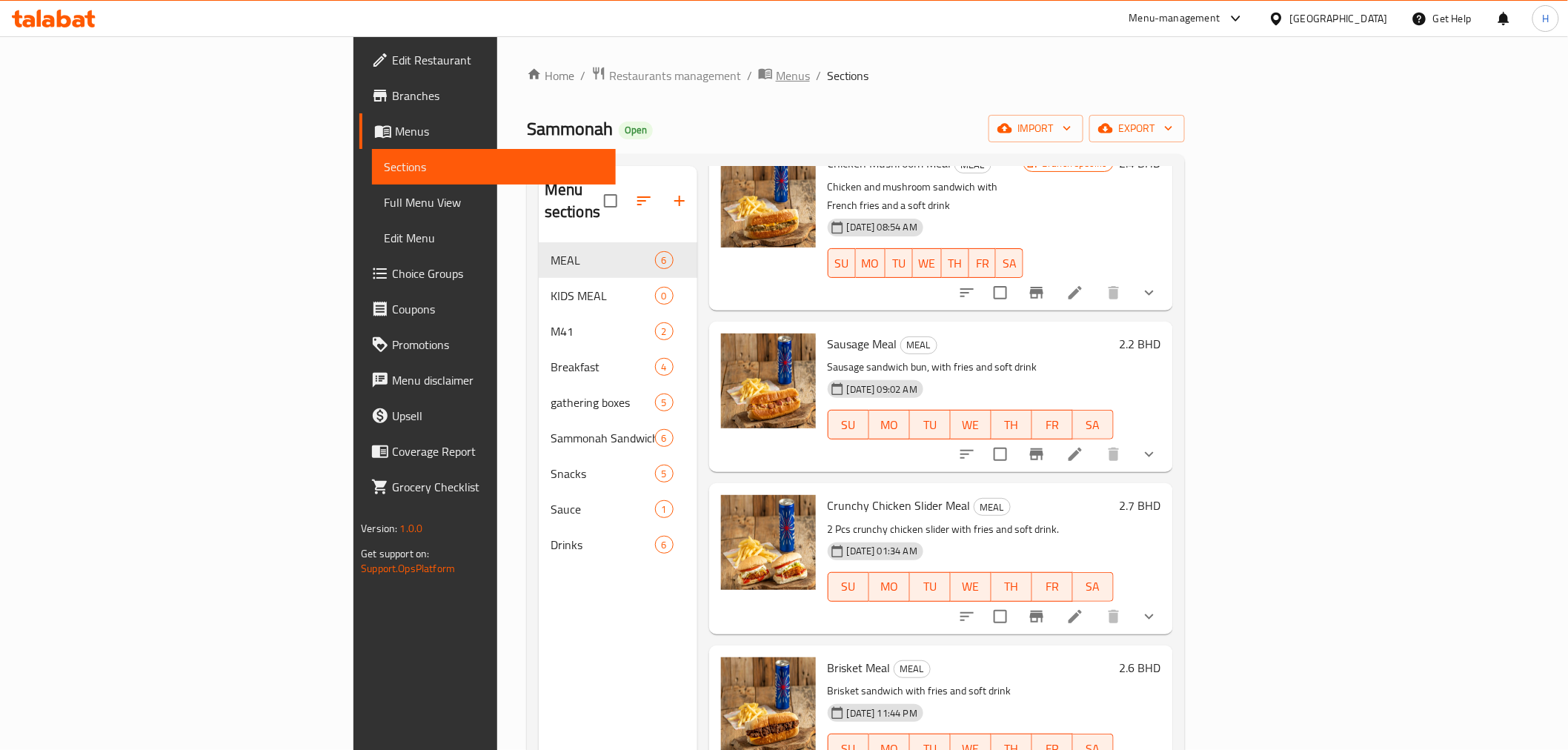
click at [759, 77] on icon "breadcrumb" at bounding box center [766, 74] width 13 height 10
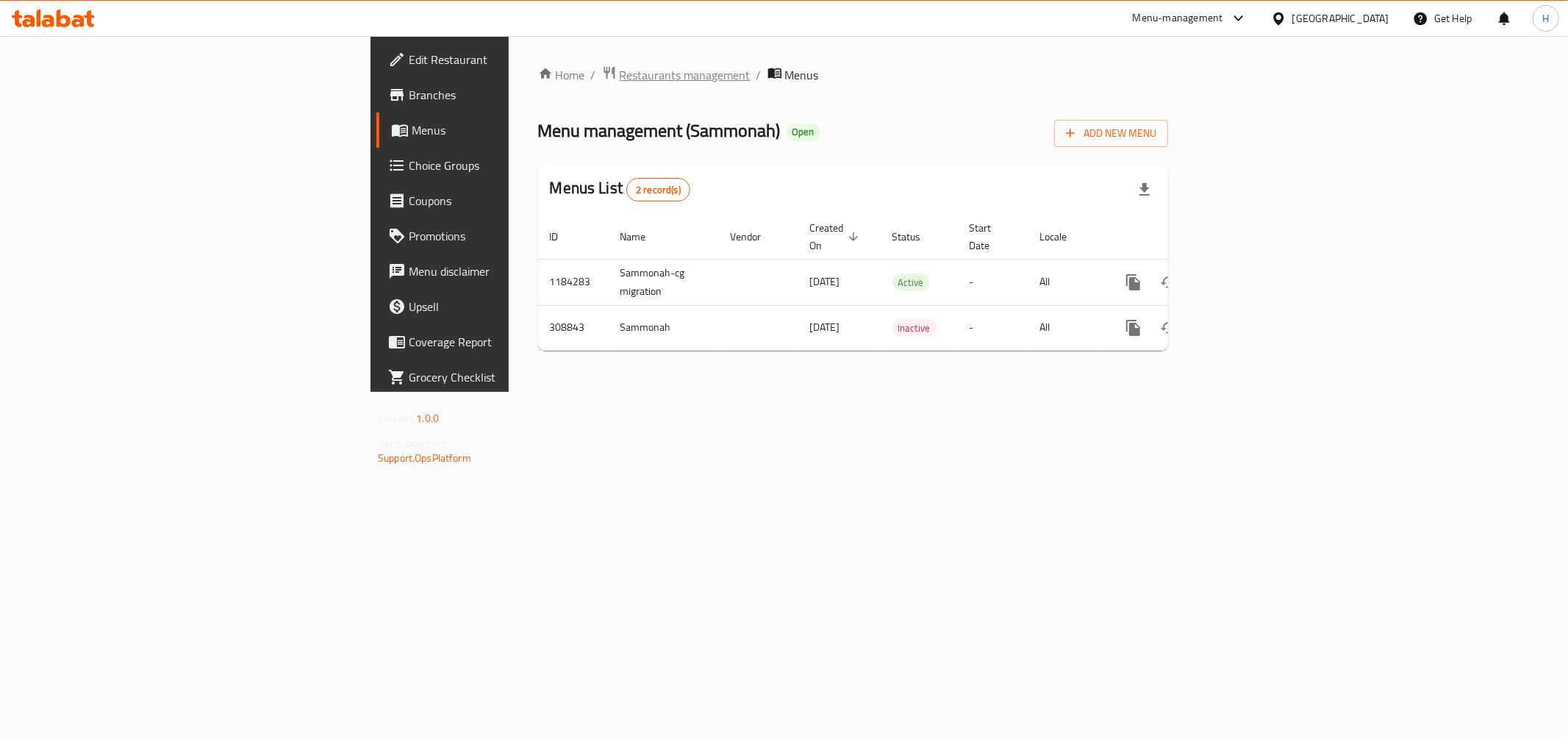
click at [619, 69] on span "Restaurants management" at bounding box center [684, 74] width 131 height 18
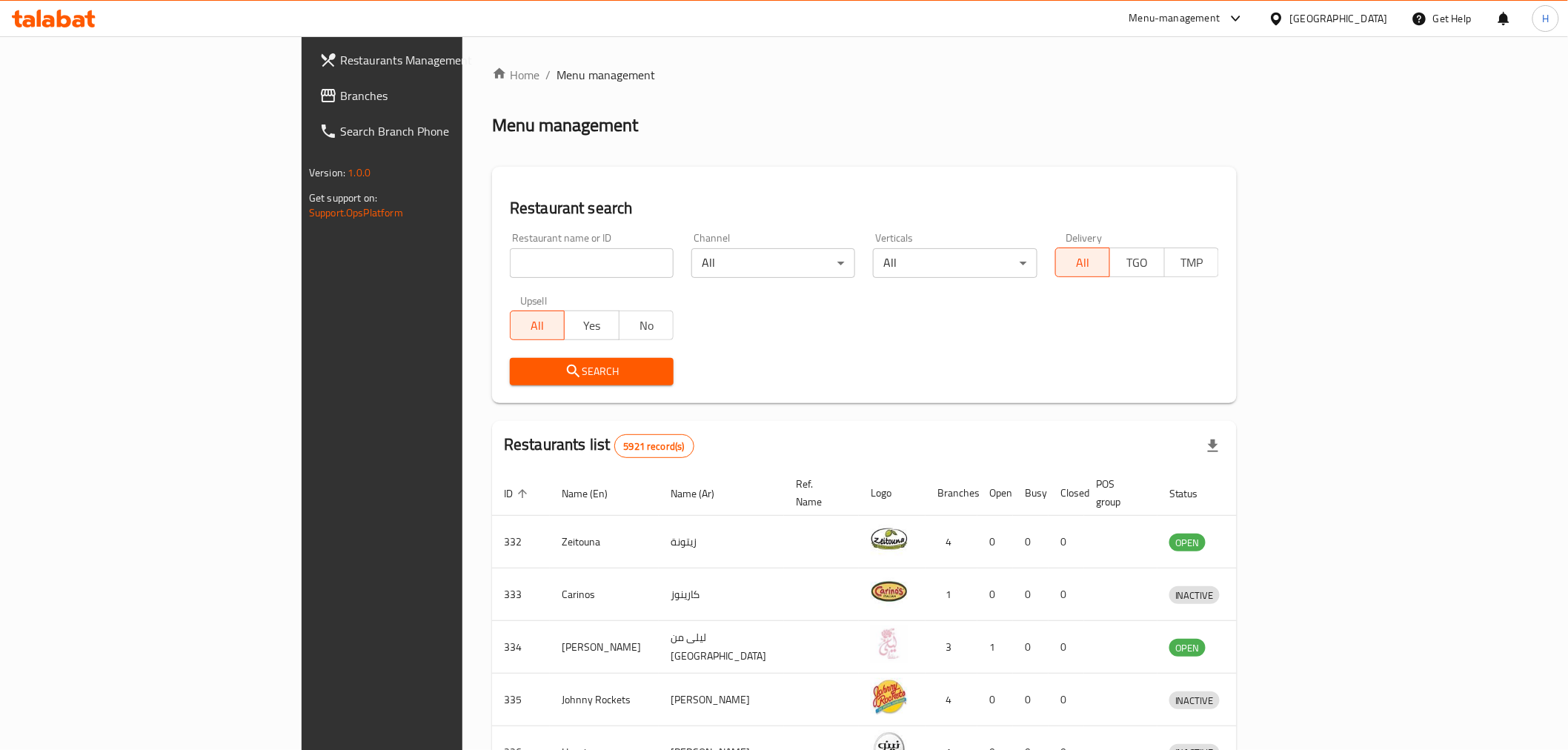
click at [510, 263] on input "search" at bounding box center [591, 262] width 164 height 29
type input "sammona"
click button "Search" at bounding box center [591, 371] width 164 height 27
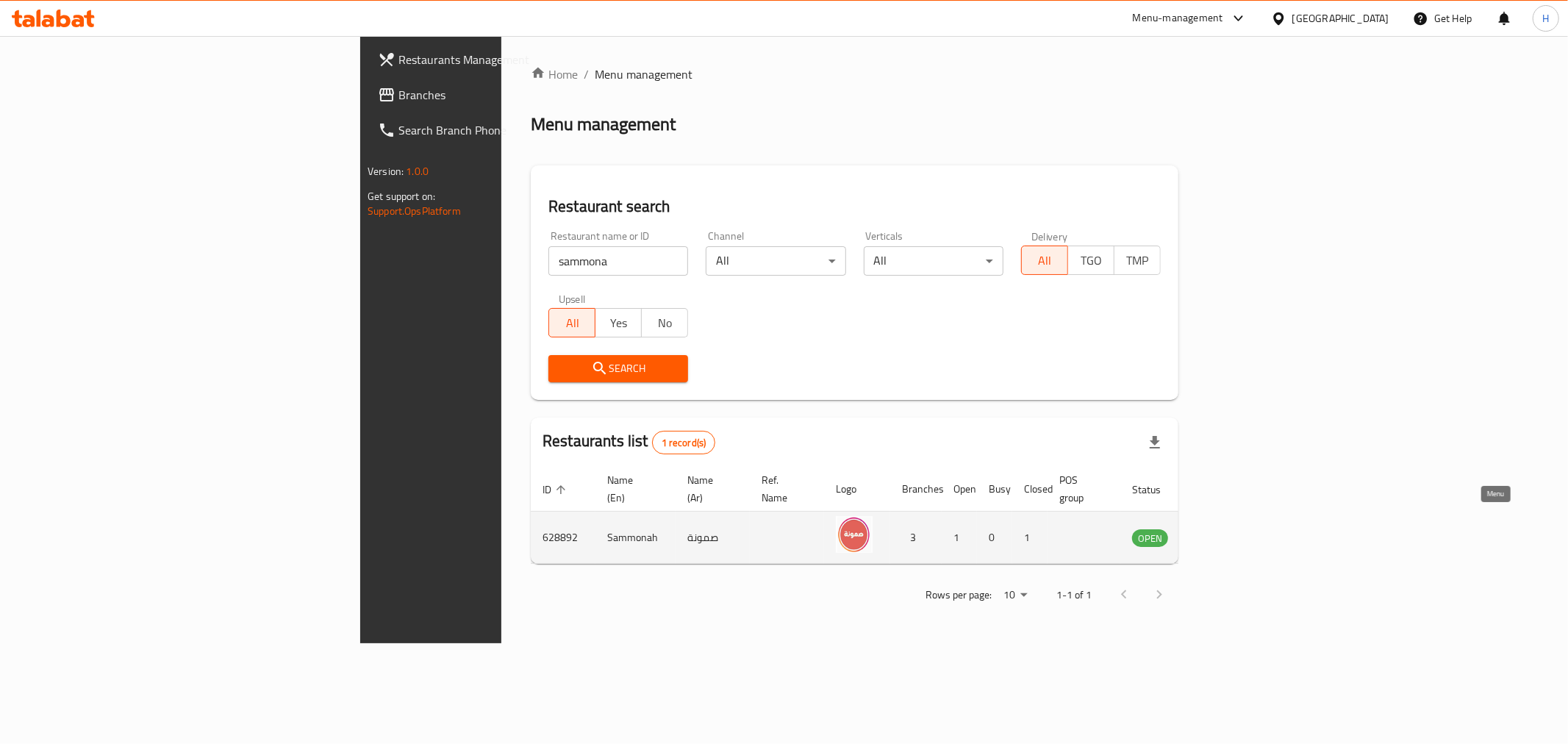
click at [1227, 528] on icon "enhanced table" at bounding box center [1218, 536] width 18 height 18
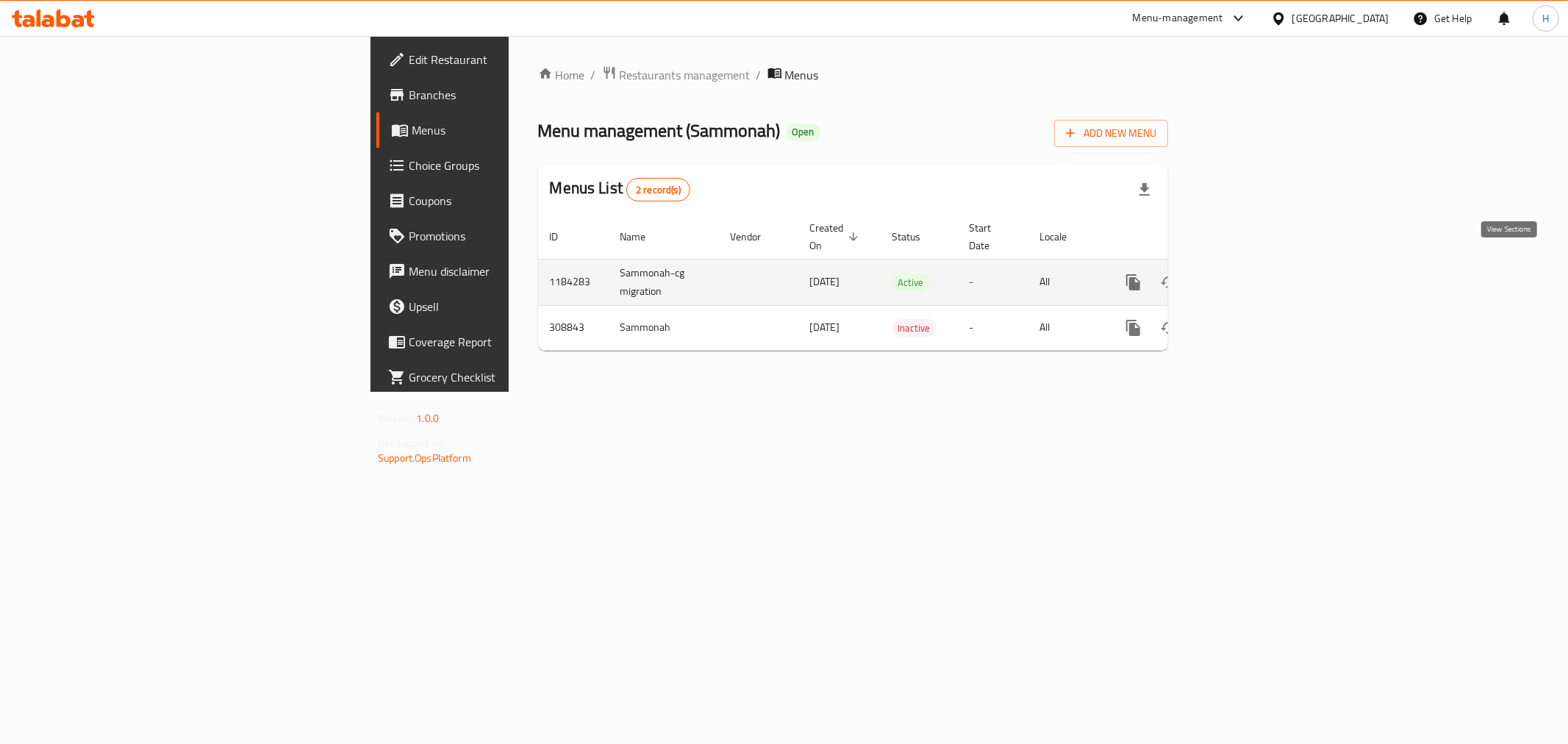
click at [1248, 273] on icon "enhanced table" at bounding box center [1239, 282] width 18 height 18
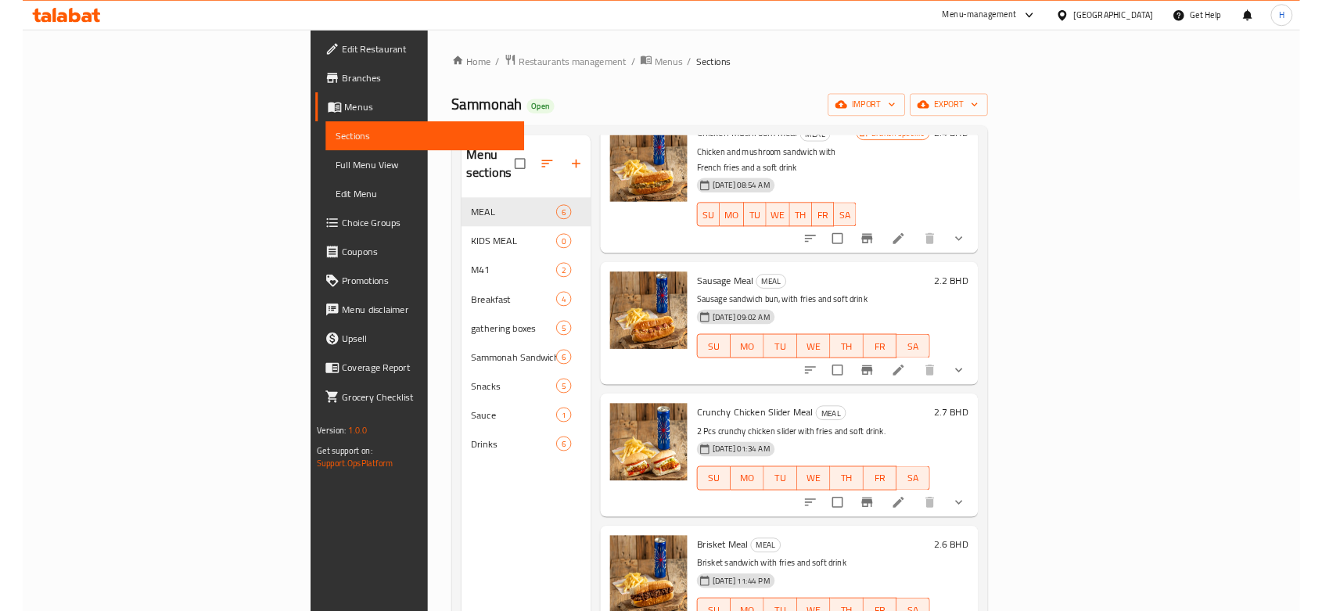
scroll to position [219, 0]
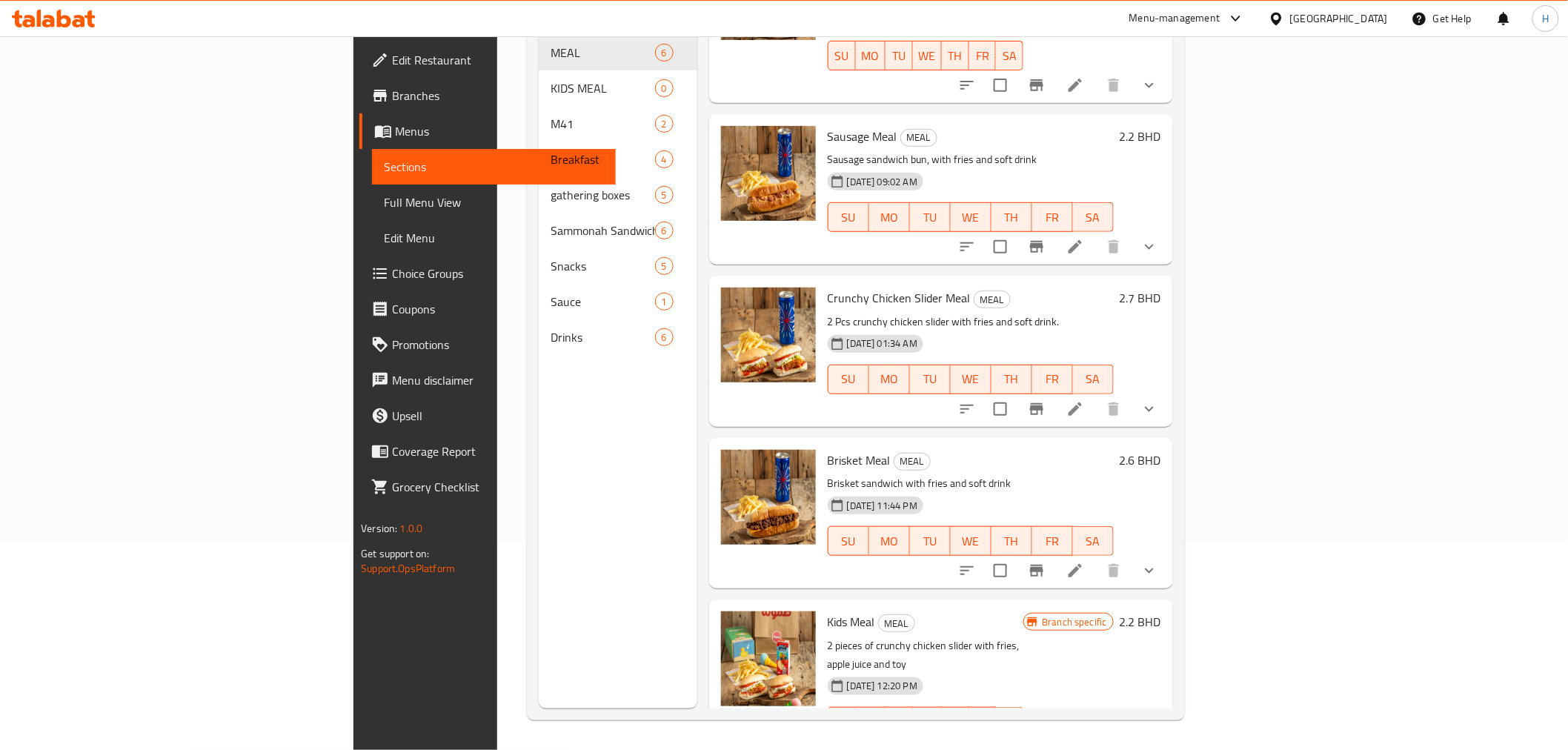
click at [828, 449] on span "Brisket Meal" at bounding box center [859, 459] width 63 height 22
copy h6 "Brisket Meal"
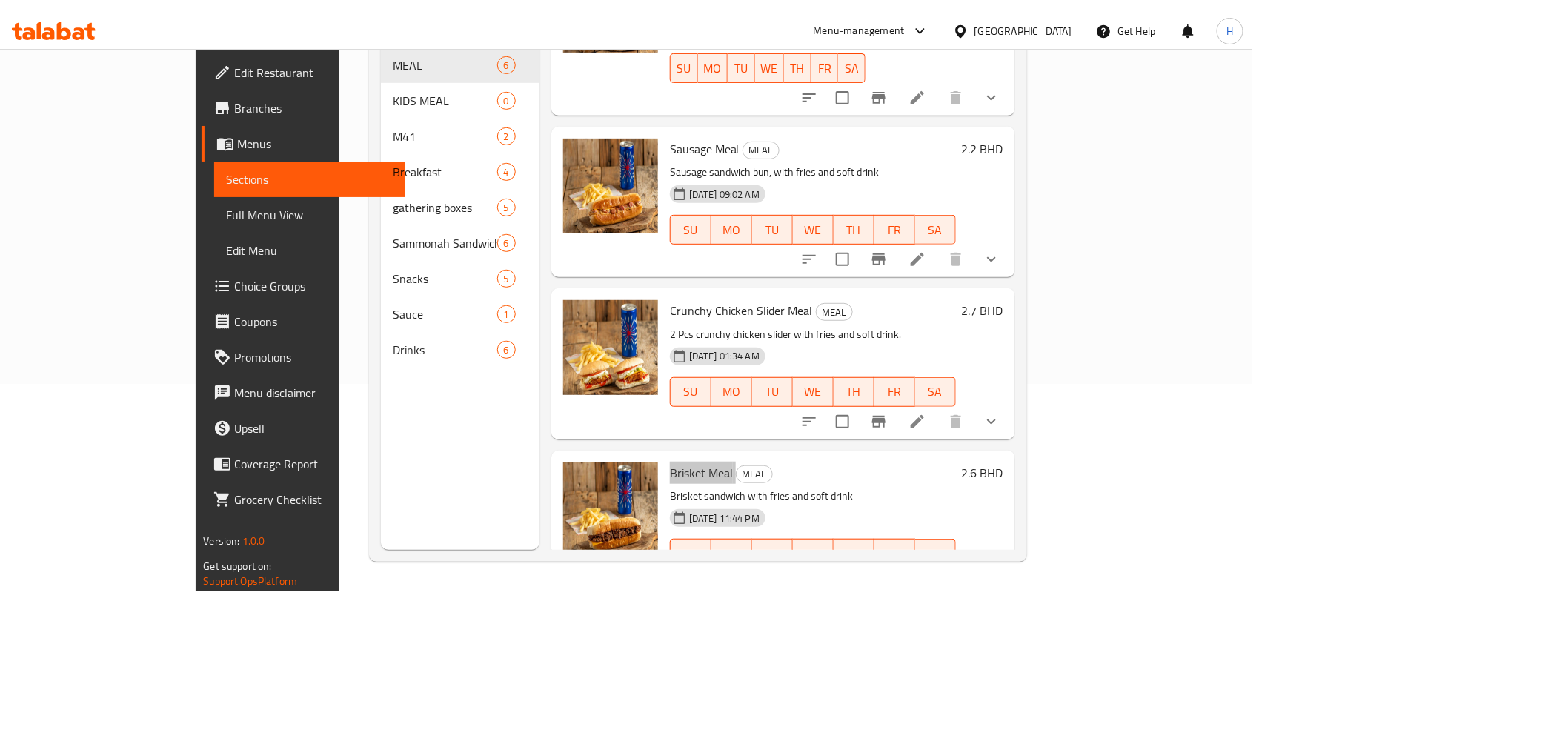
scroll to position [257, 0]
